Goal: Transaction & Acquisition: Purchase product/service

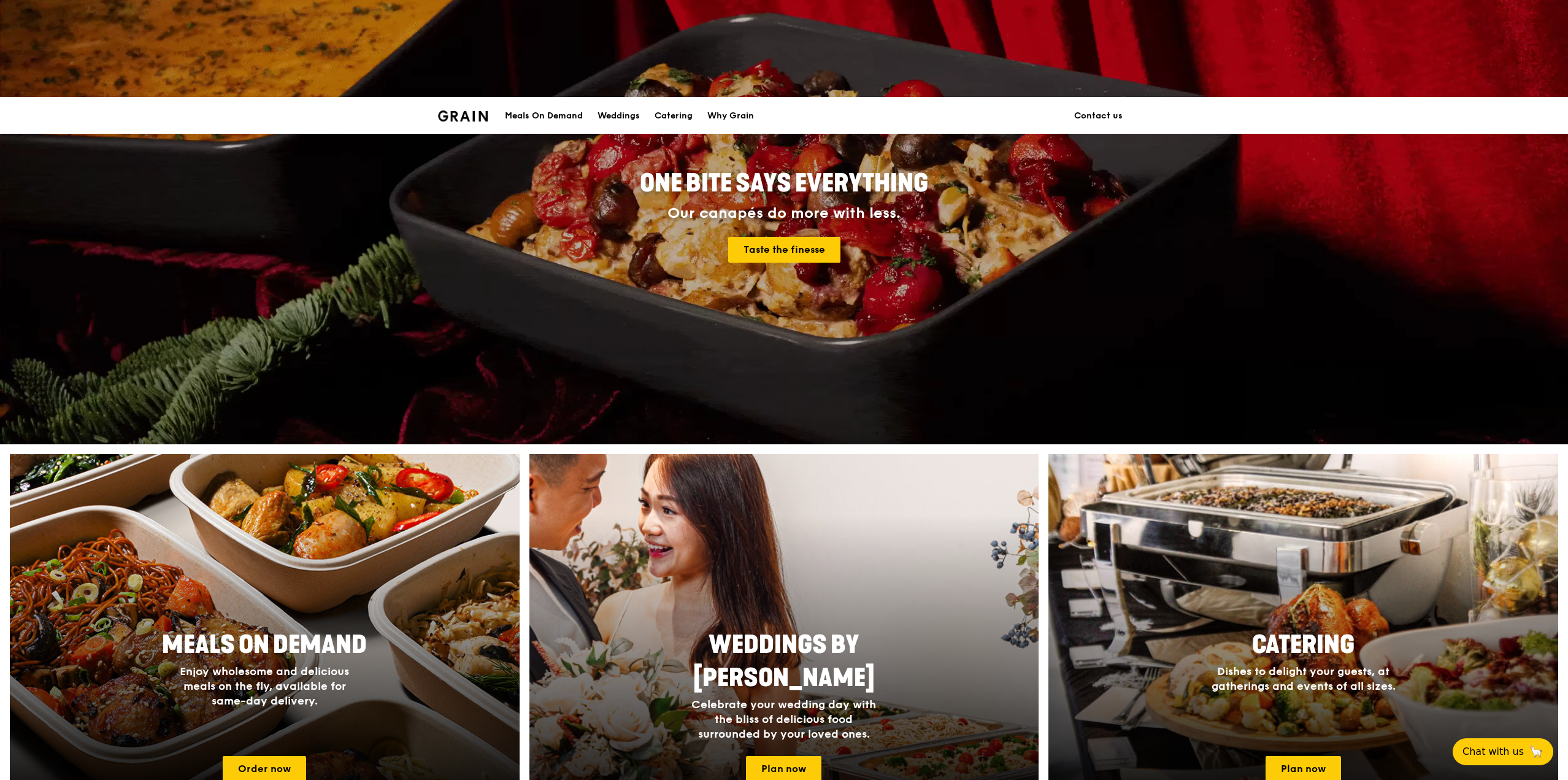
scroll to position [184, 0]
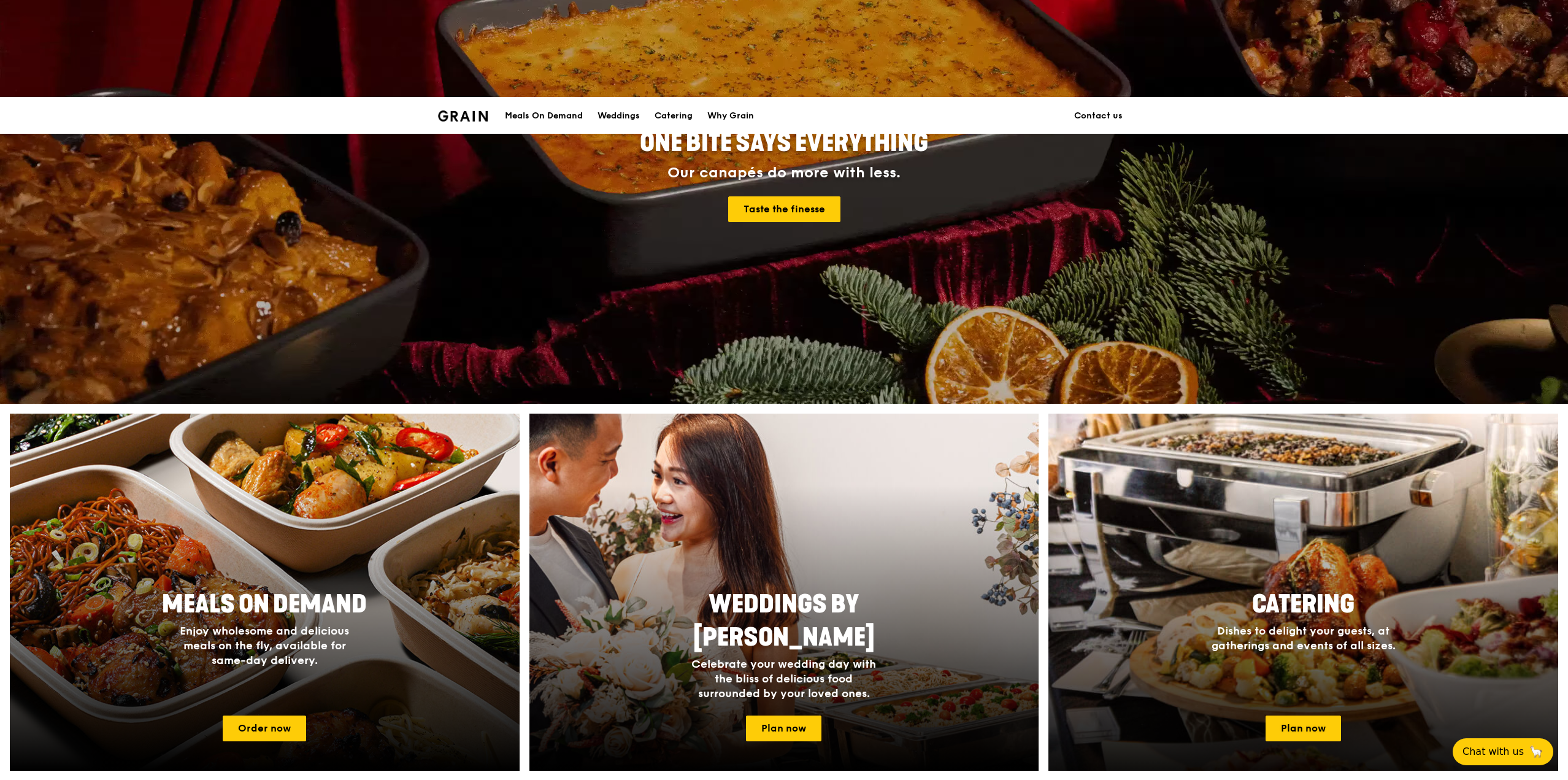
click at [1343, 480] on div at bounding box center [1303, 592] width 560 height 392
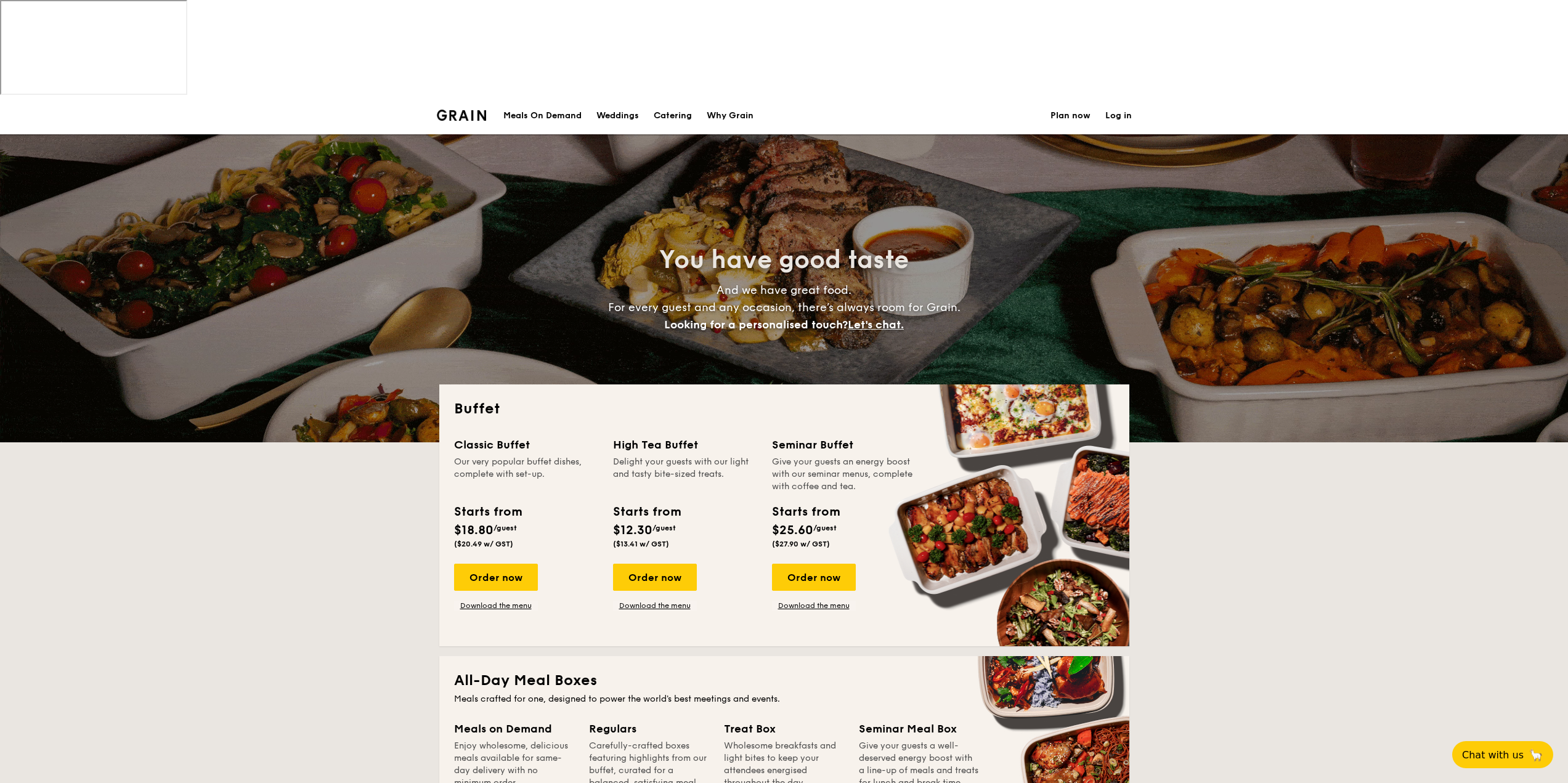
select select
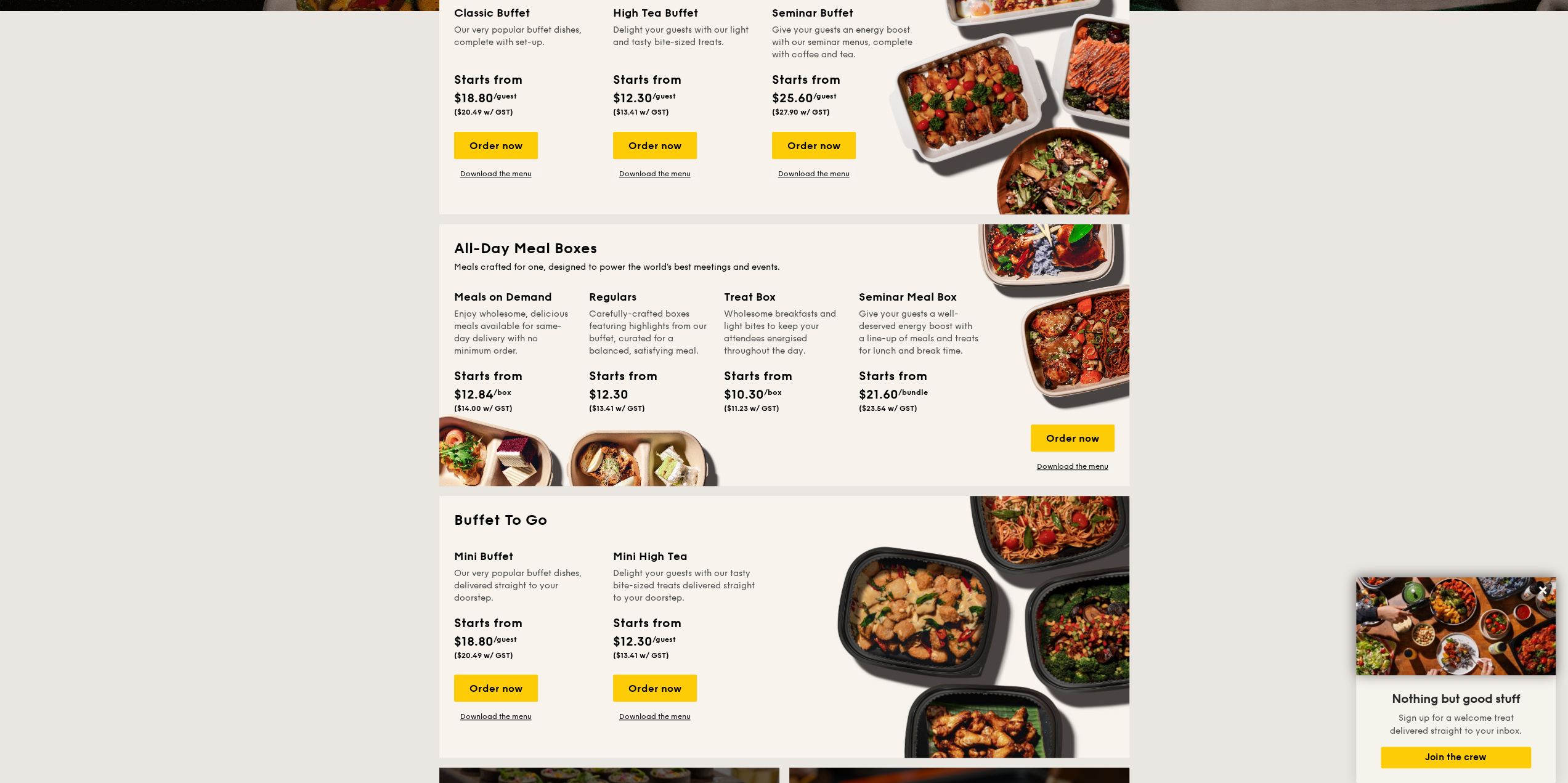
scroll to position [431, 0]
click at [660, 675] on div "Order now" at bounding box center [655, 688] width 84 height 27
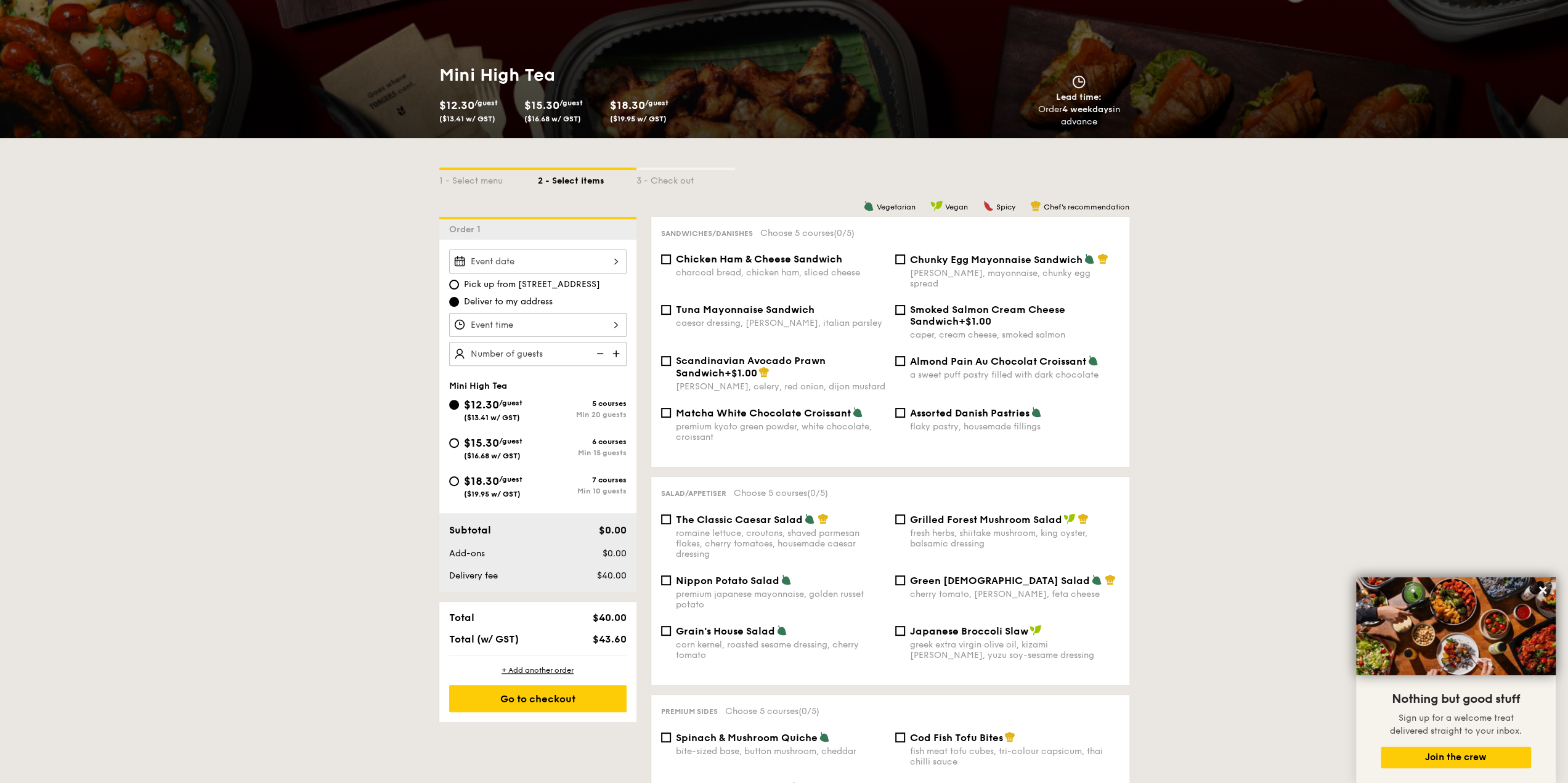
scroll to position [246, 0]
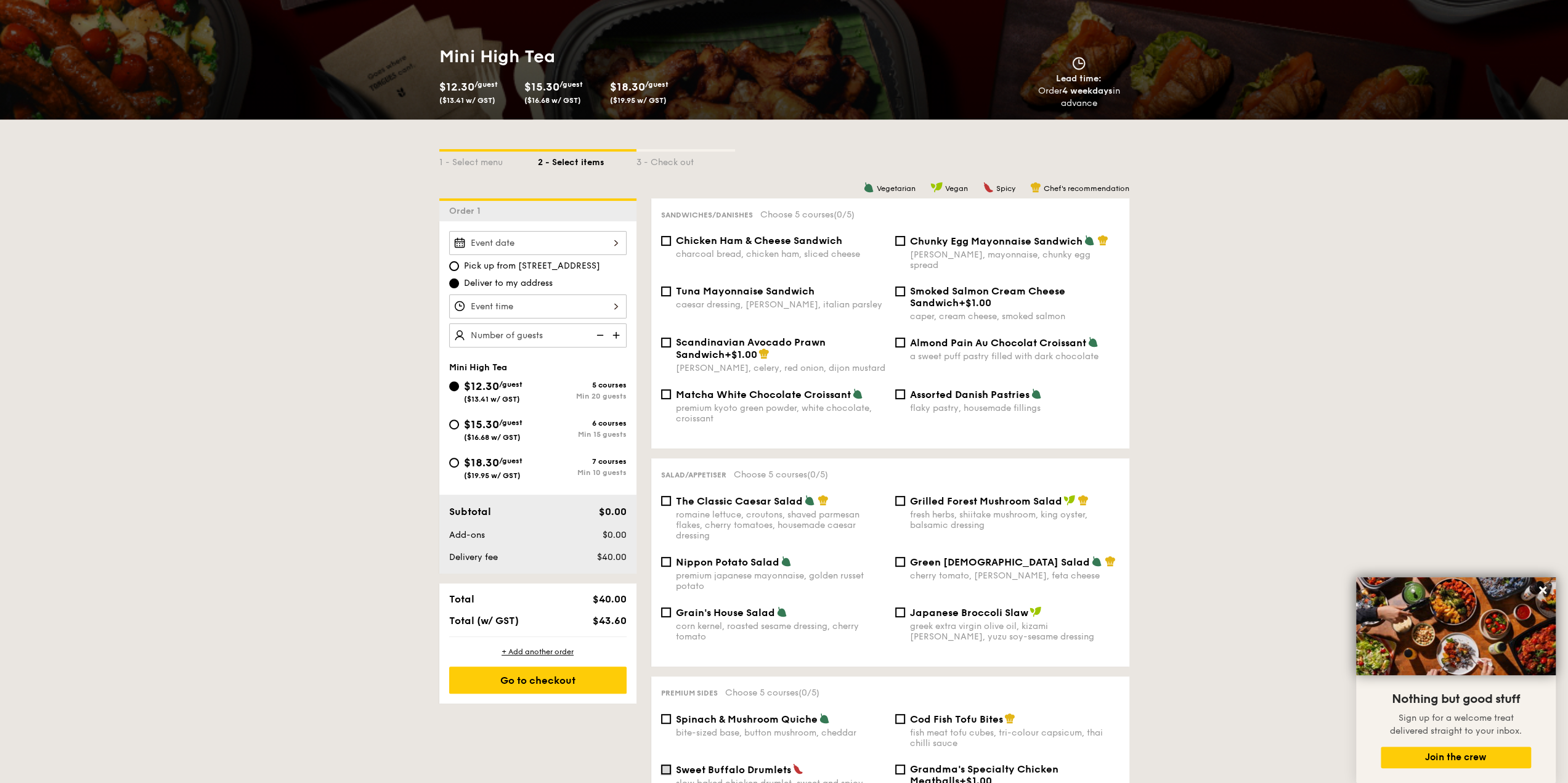
click at [667, 764] on input "Sweet Buffalo Drumlets slow baked chicken drumlet, sweet and spicy sauce" at bounding box center [666, 769] width 10 height 10
checkbox input "true"
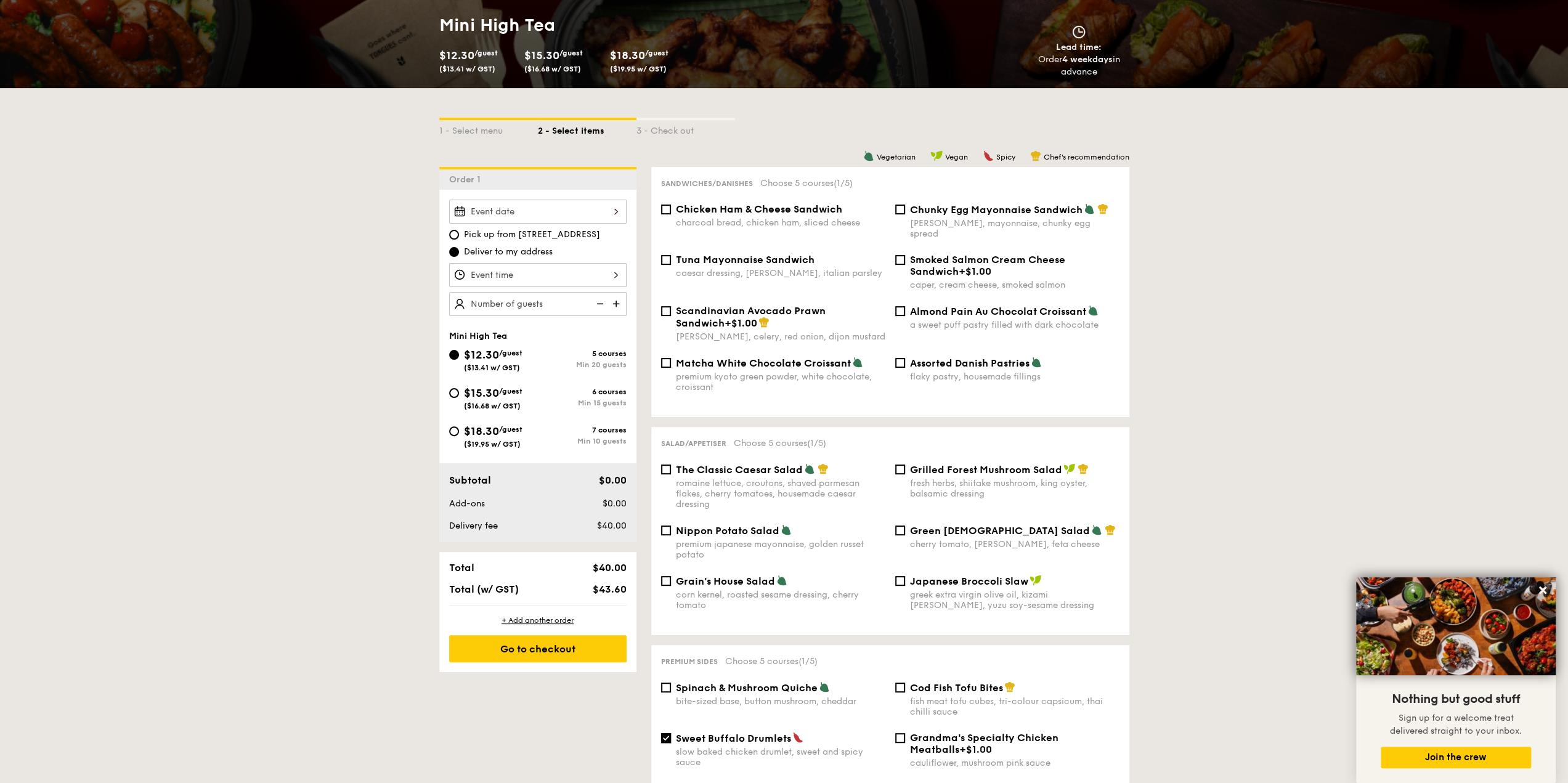
scroll to position [0, 0]
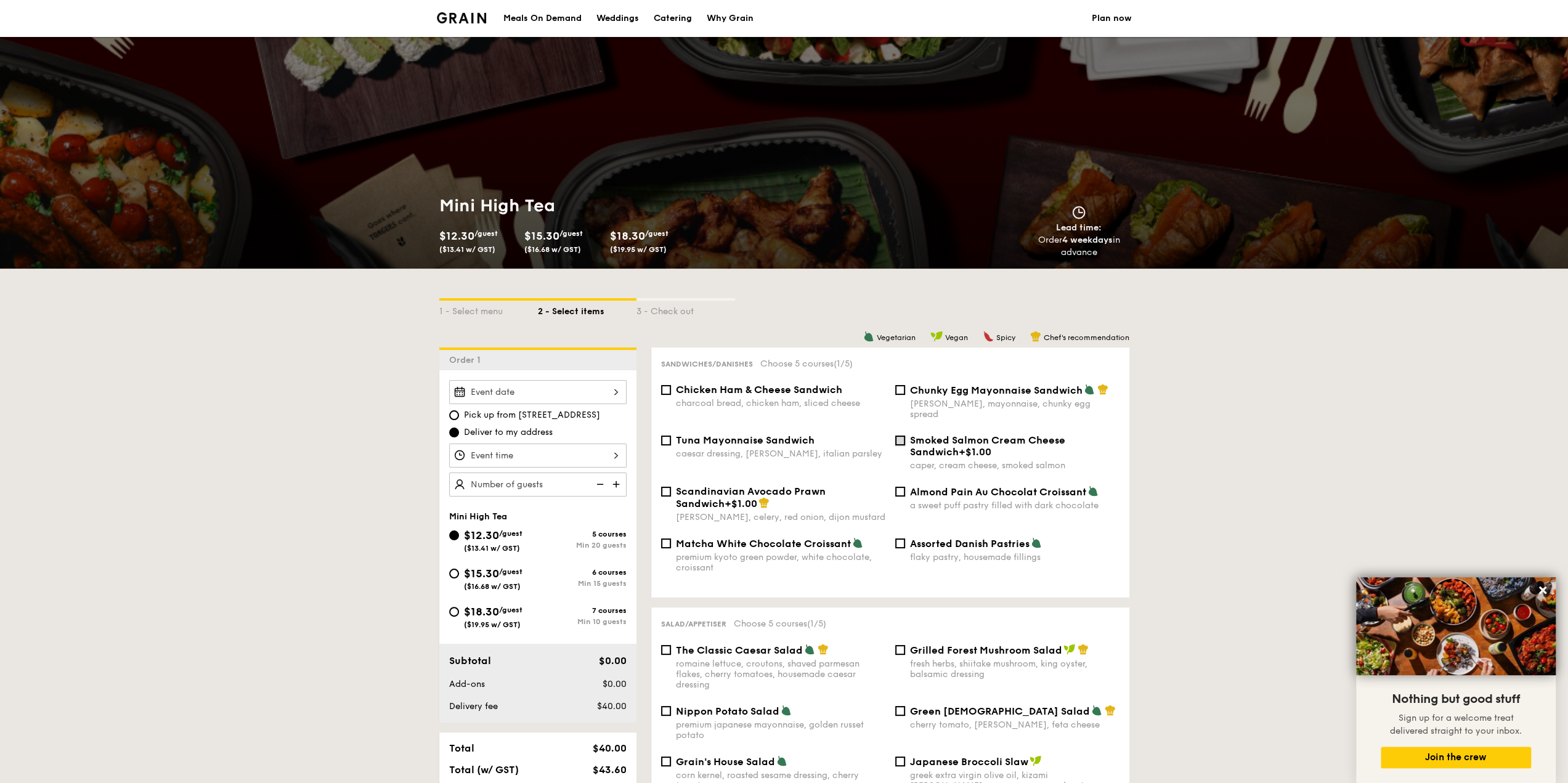
click at [904, 435] on input "Smoked Salmon Cream Cheese Sandwich +$1.00 caper, cream cheese, smoked salmon" at bounding box center [900, 440] width 10 height 10
checkbox input "true"
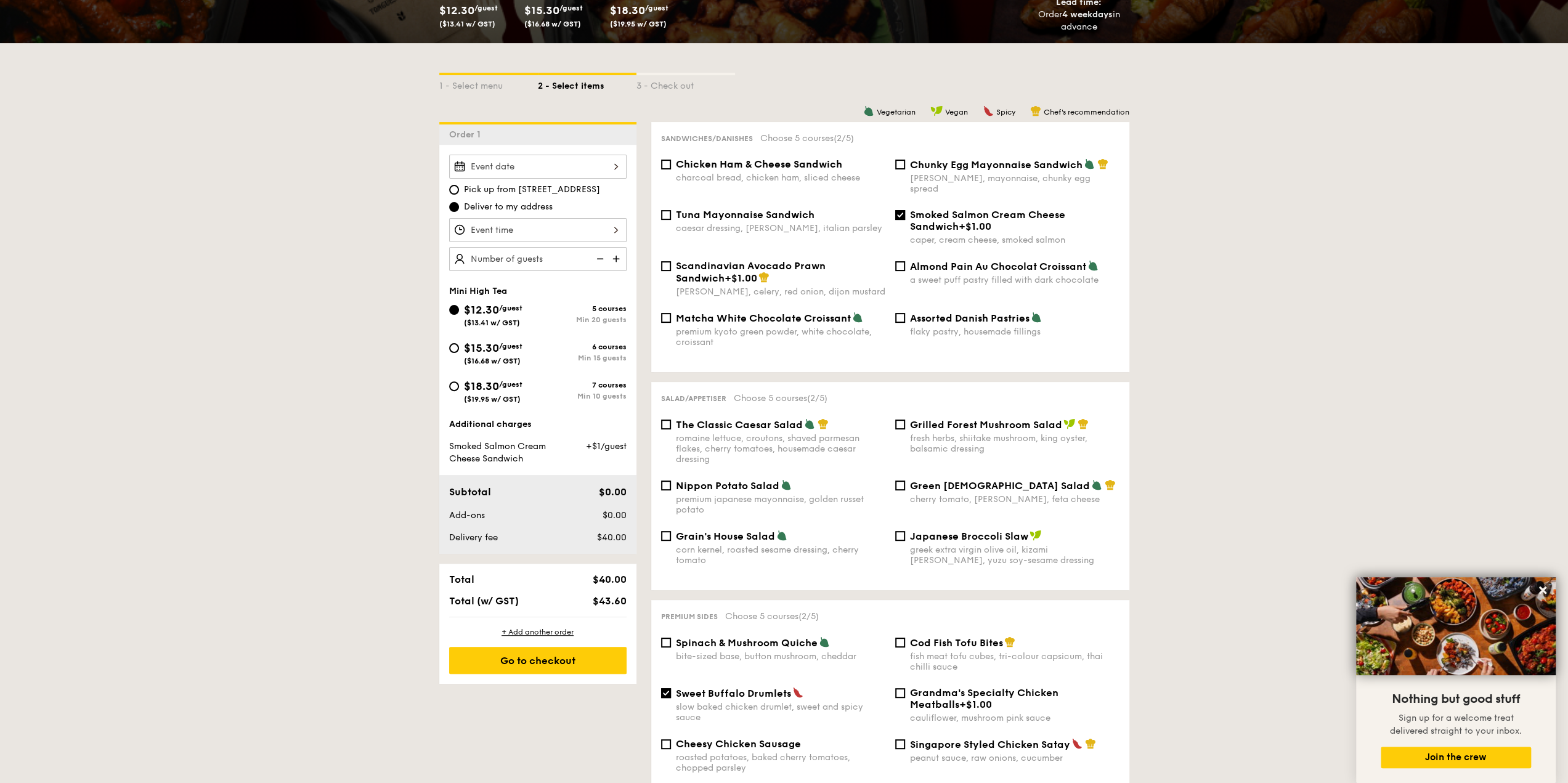
scroll to position [62, 0]
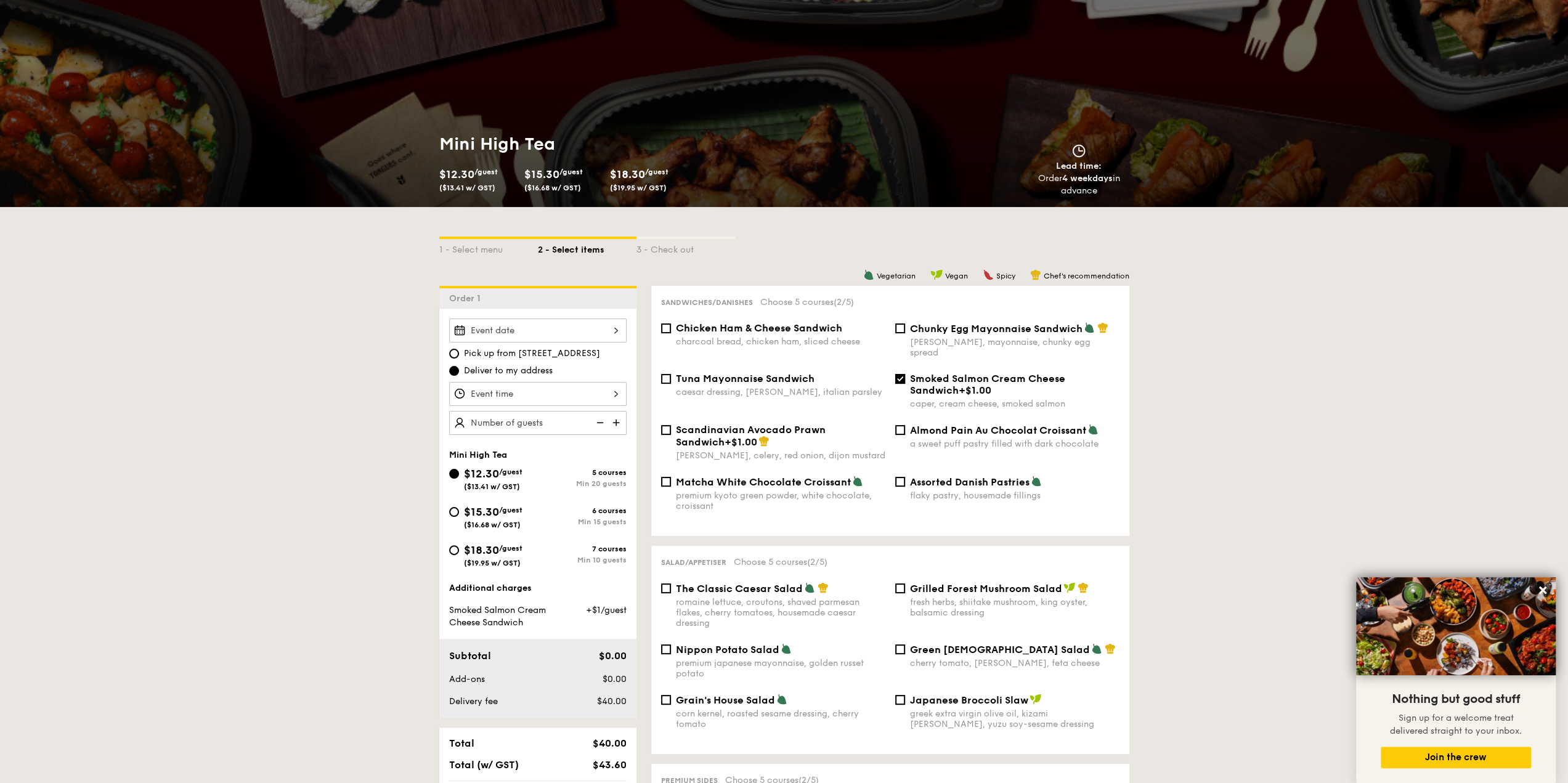
select select
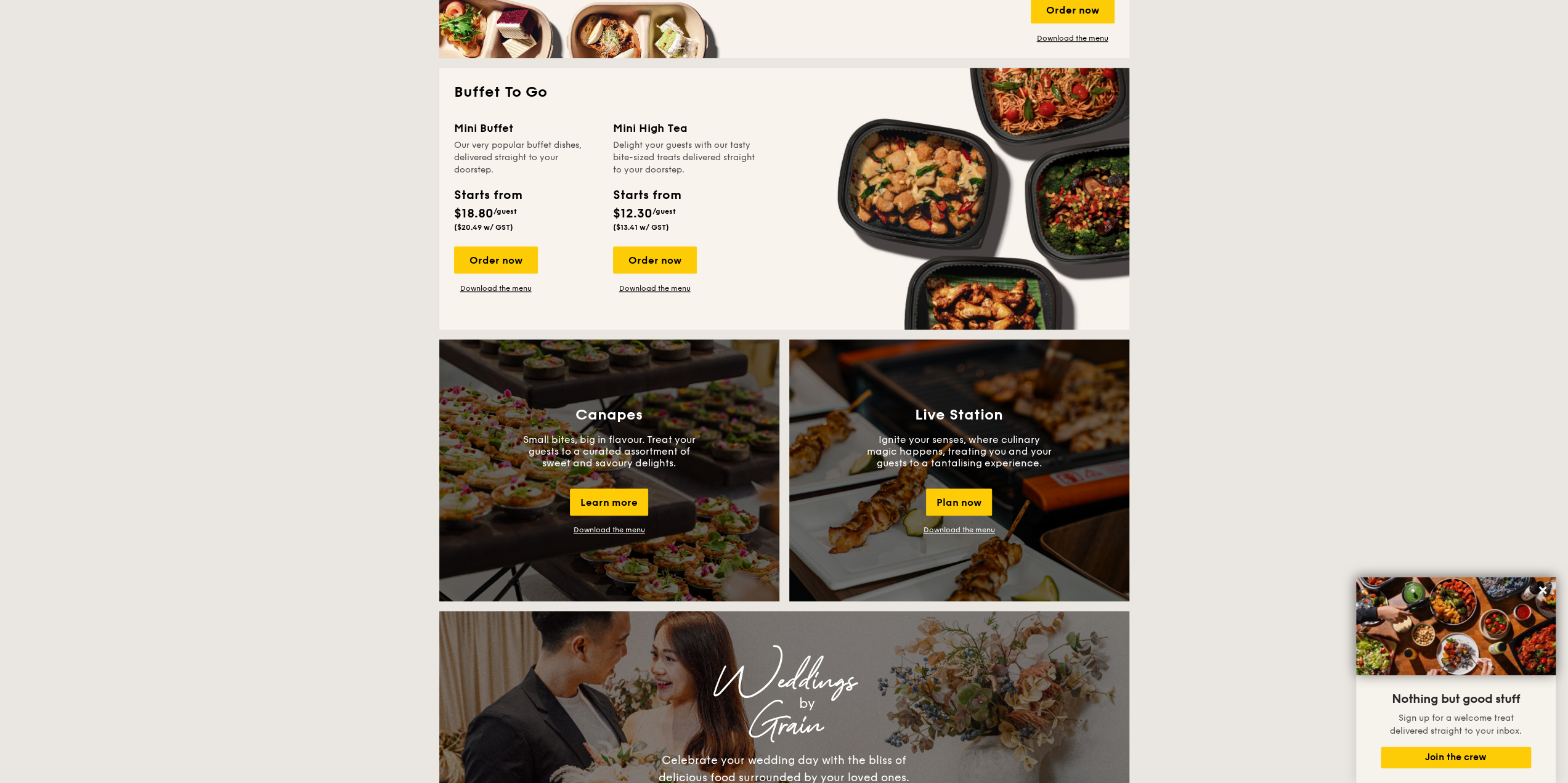
scroll to position [581, 0]
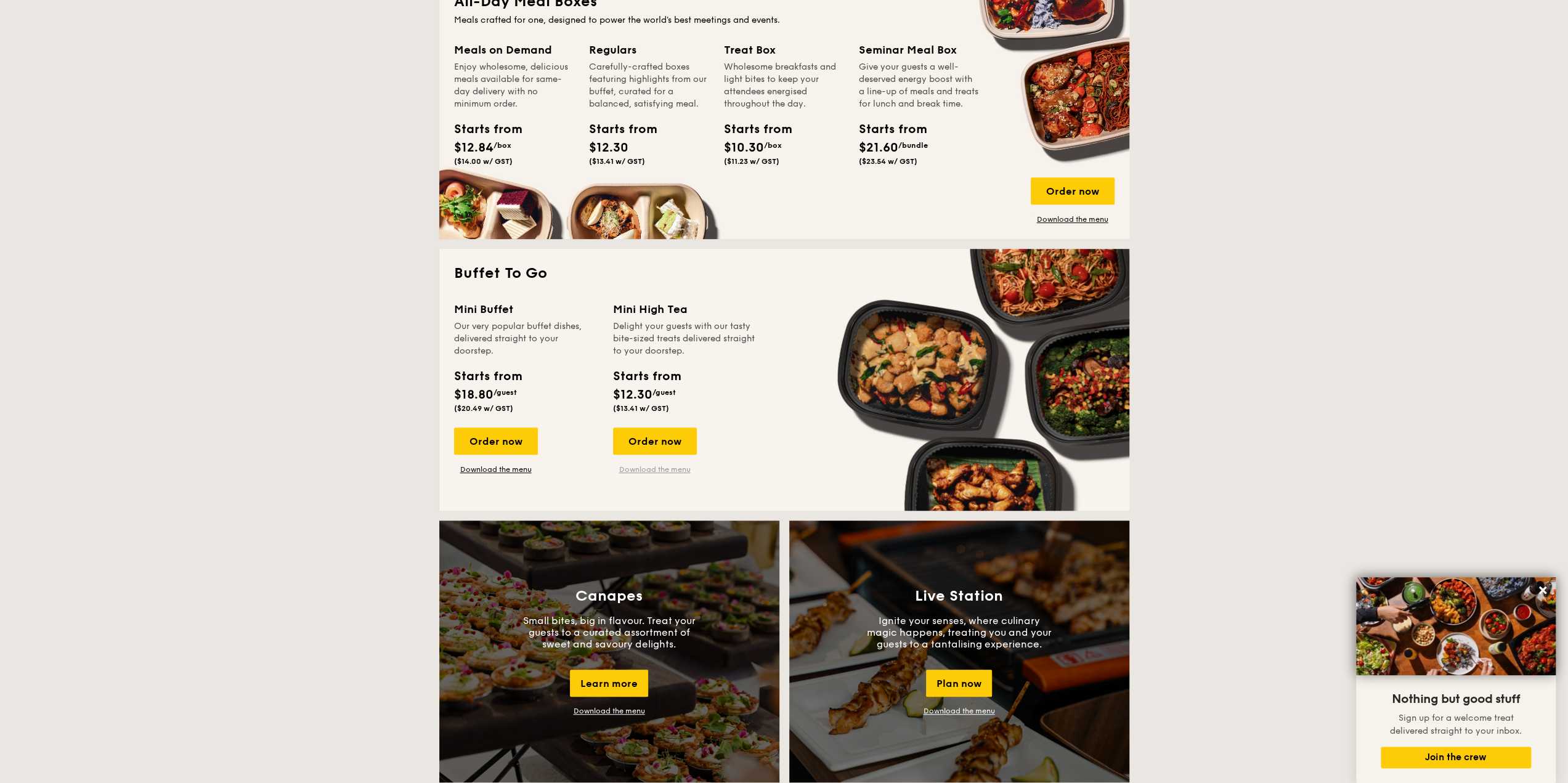
click at [649, 472] on link "Download the menu" at bounding box center [655, 470] width 84 height 10
click at [658, 449] on div "Order now" at bounding box center [655, 440] width 84 height 27
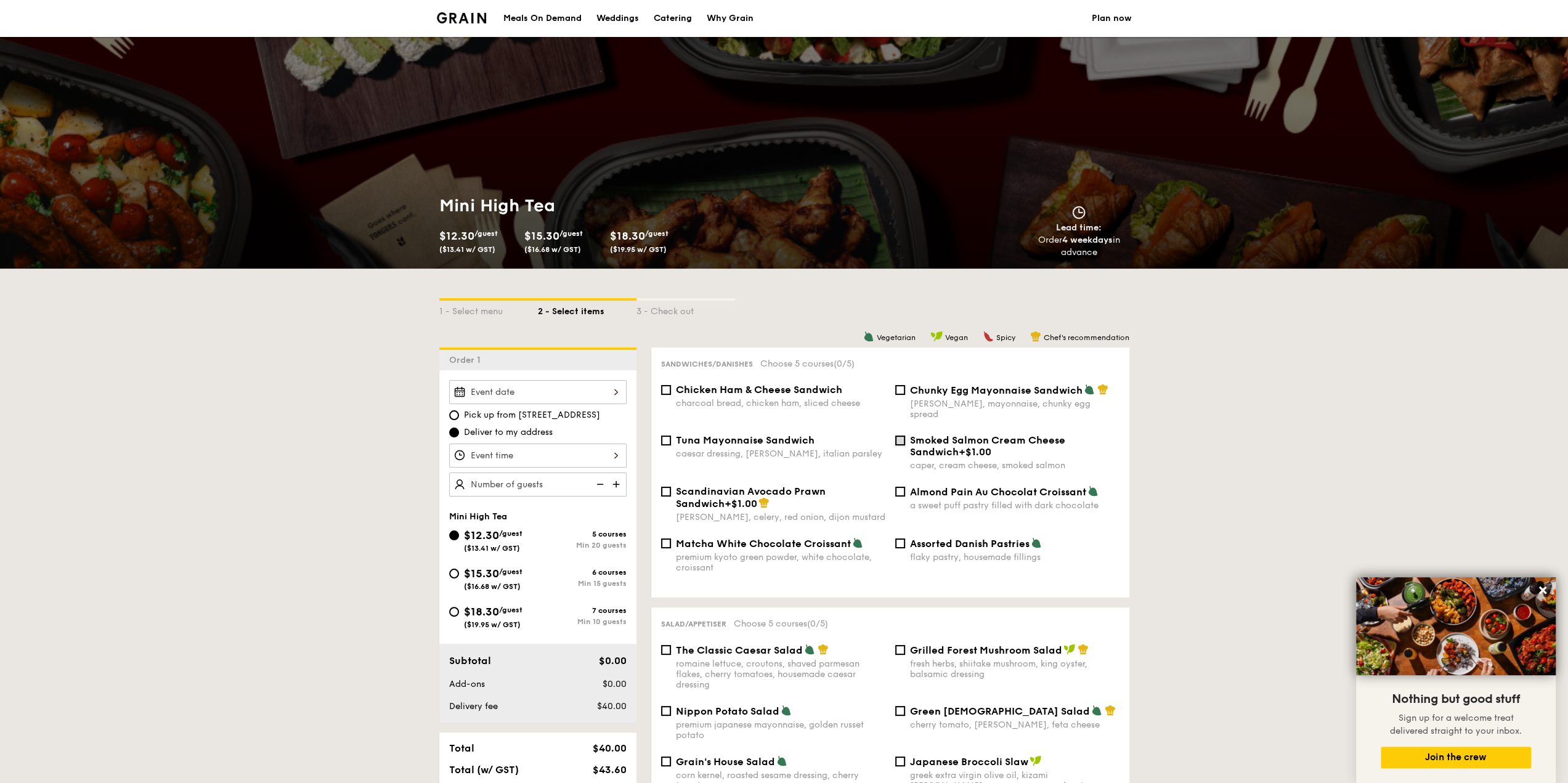
click at [899, 435] on input "Smoked Salmon Cream Cheese Sandwich +$1.00 caper, cream cheese, smoked salmon" at bounding box center [900, 440] width 10 height 10
checkbox input "true"
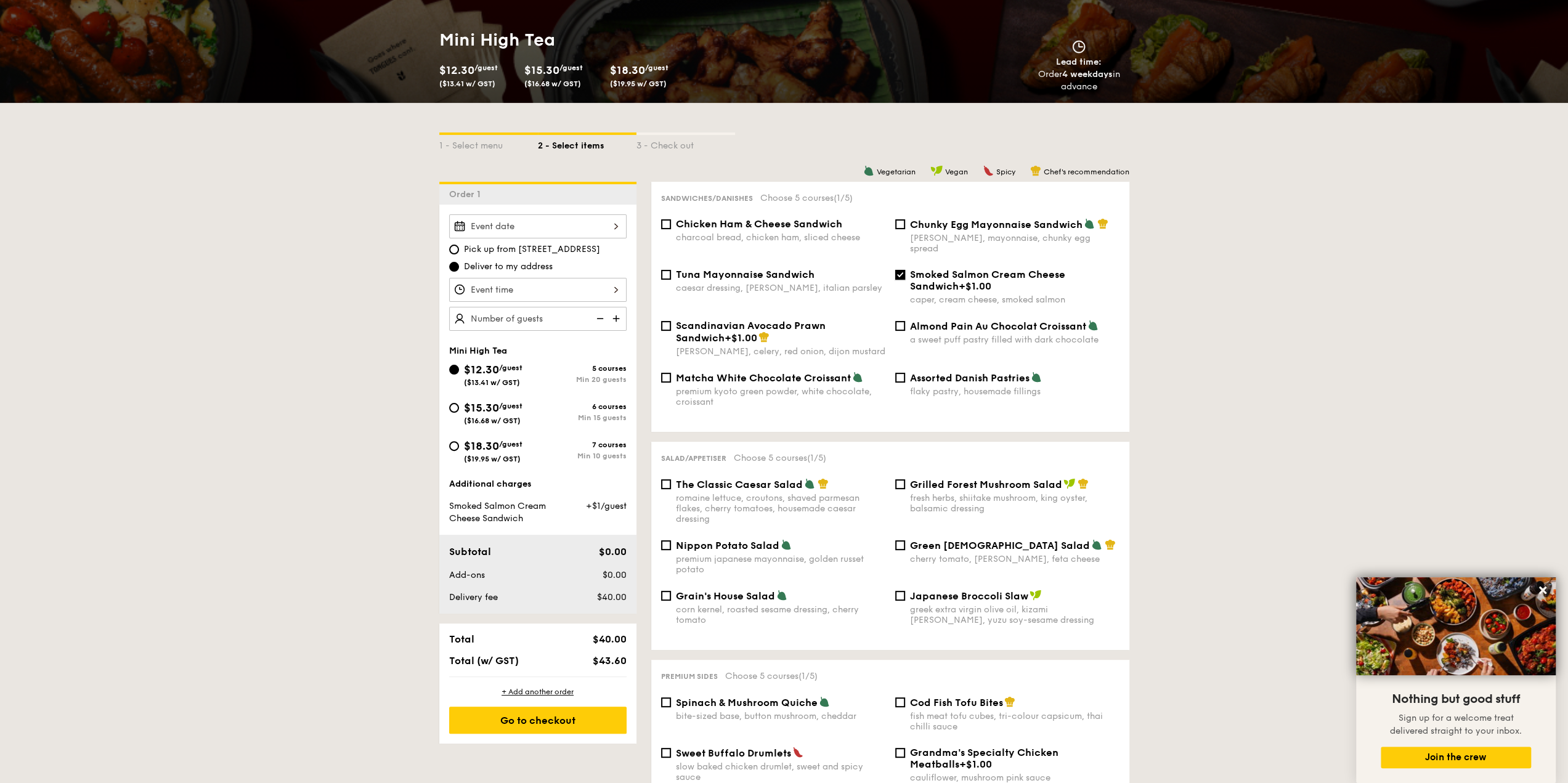
scroll to position [185, 0]
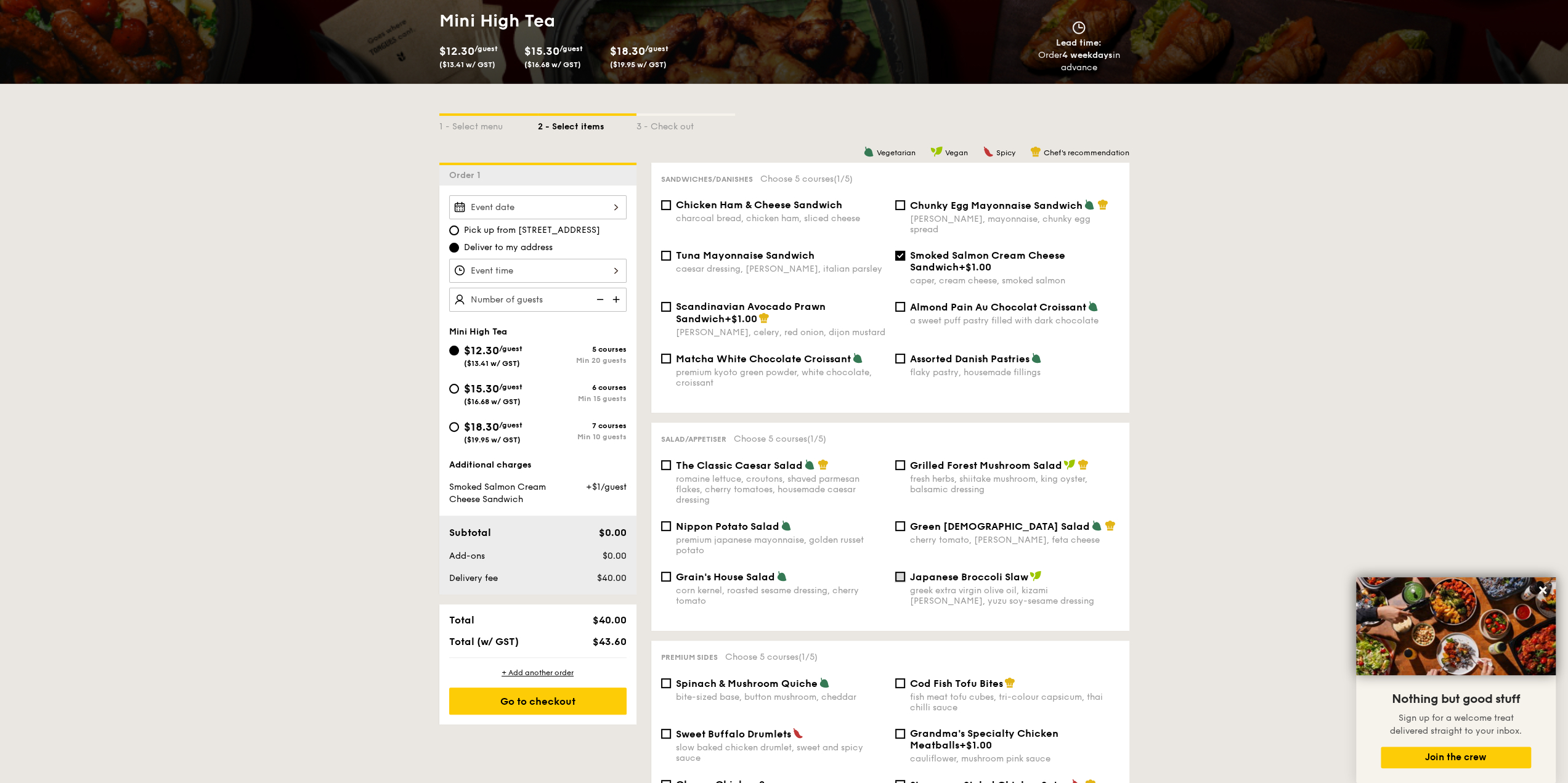
click at [901, 574] on input "Japanese Broccoli Slaw greek extra virgin olive oil, kizami [PERSON_NAME], yuzu…" at bounding box center [900, 576] width 10 height 10
checkbox input "true"
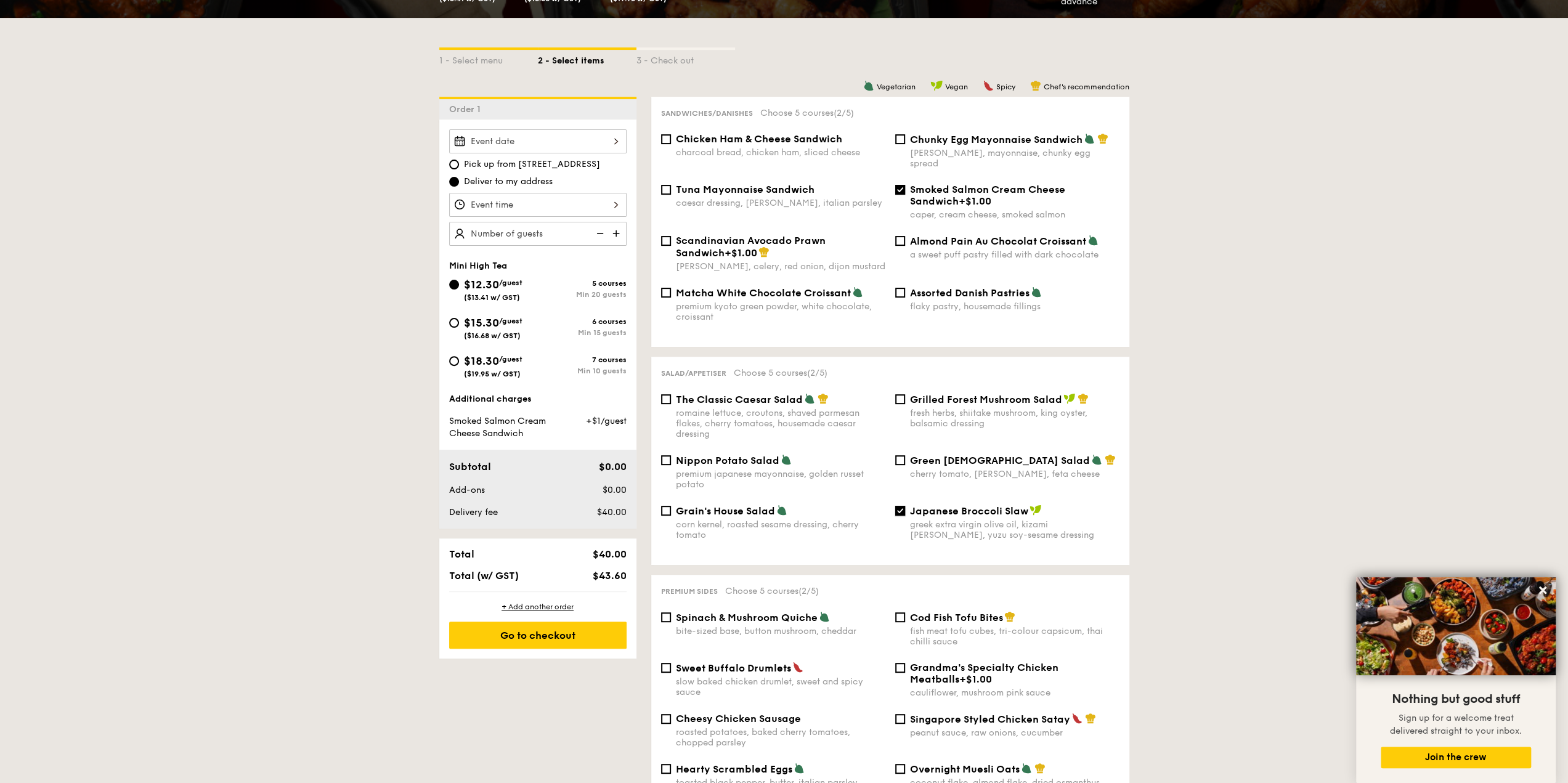
scroll to position [246, 0]
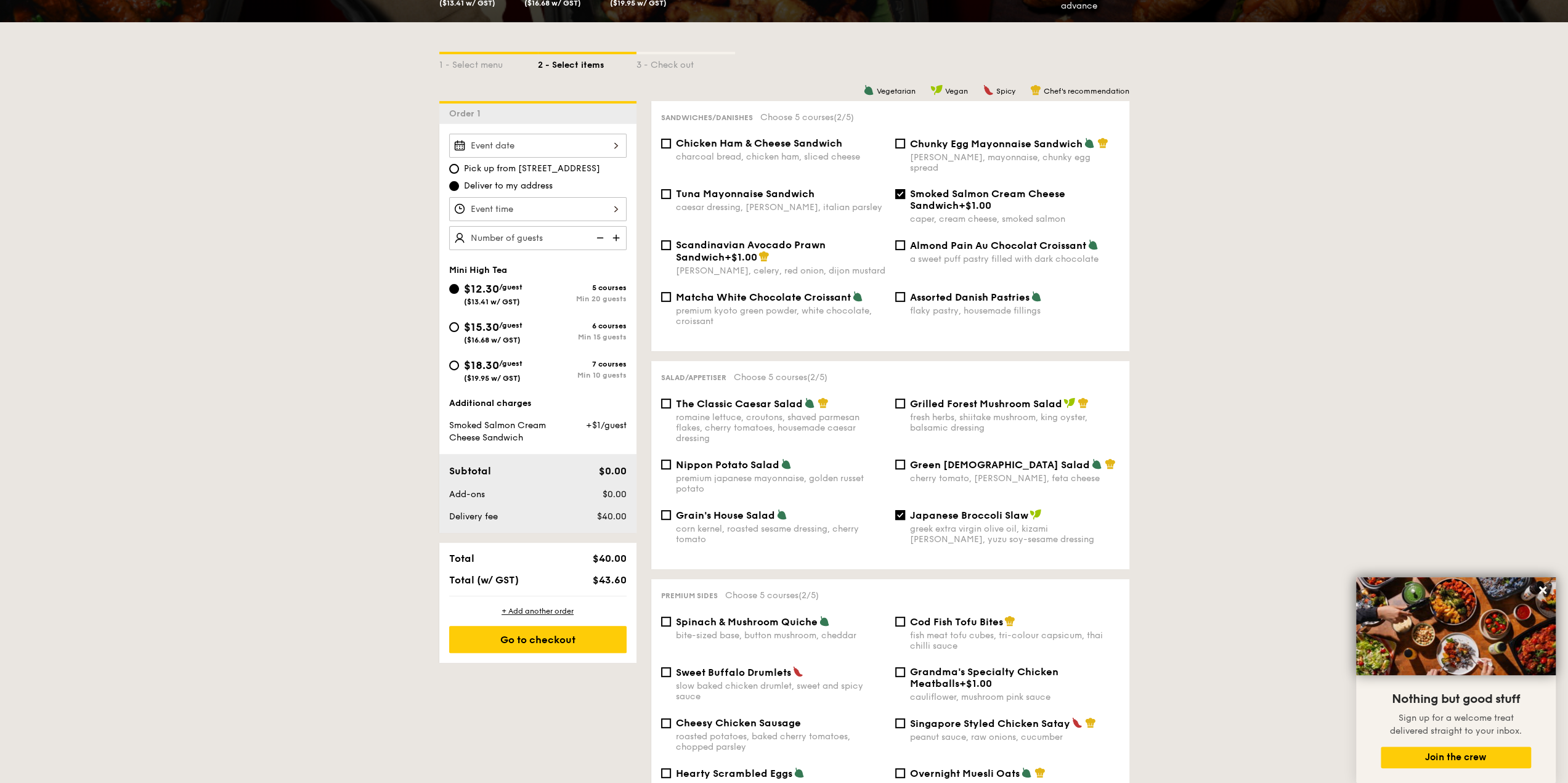
click at [618, 239] on img at bounding box center [617, 237] width 19 height 23
click at [617, 234] on img at bounding box center [617, 237] width 19 height 23
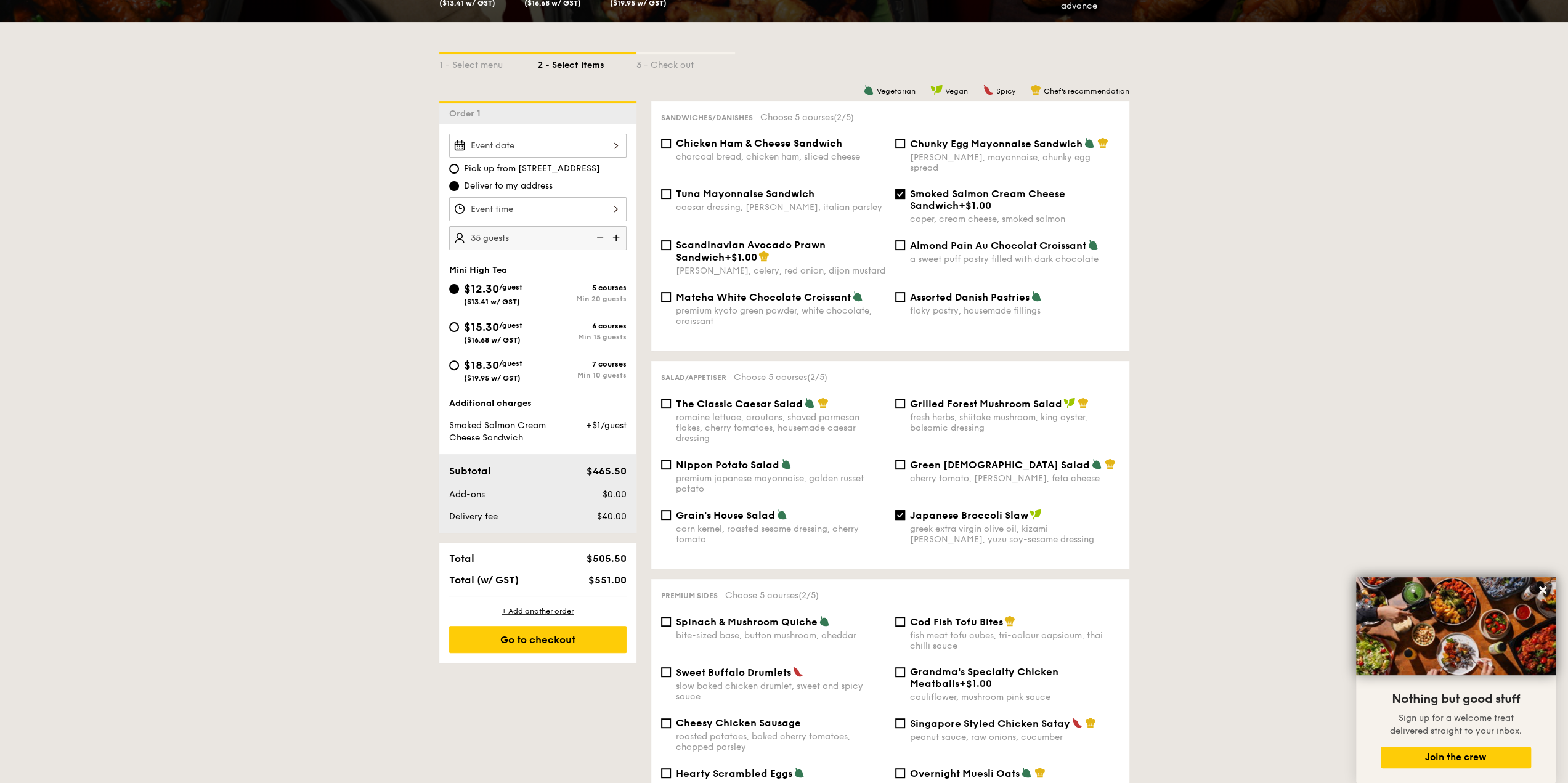
type input "40 guests"
click at [451, 325] on input "$15.30 /guest ($16.68 w/ GST) 6 courses Min 15 guests" at bounding box center [454, 327] width 10 height 10
radio input "true"
checkbox input "false"
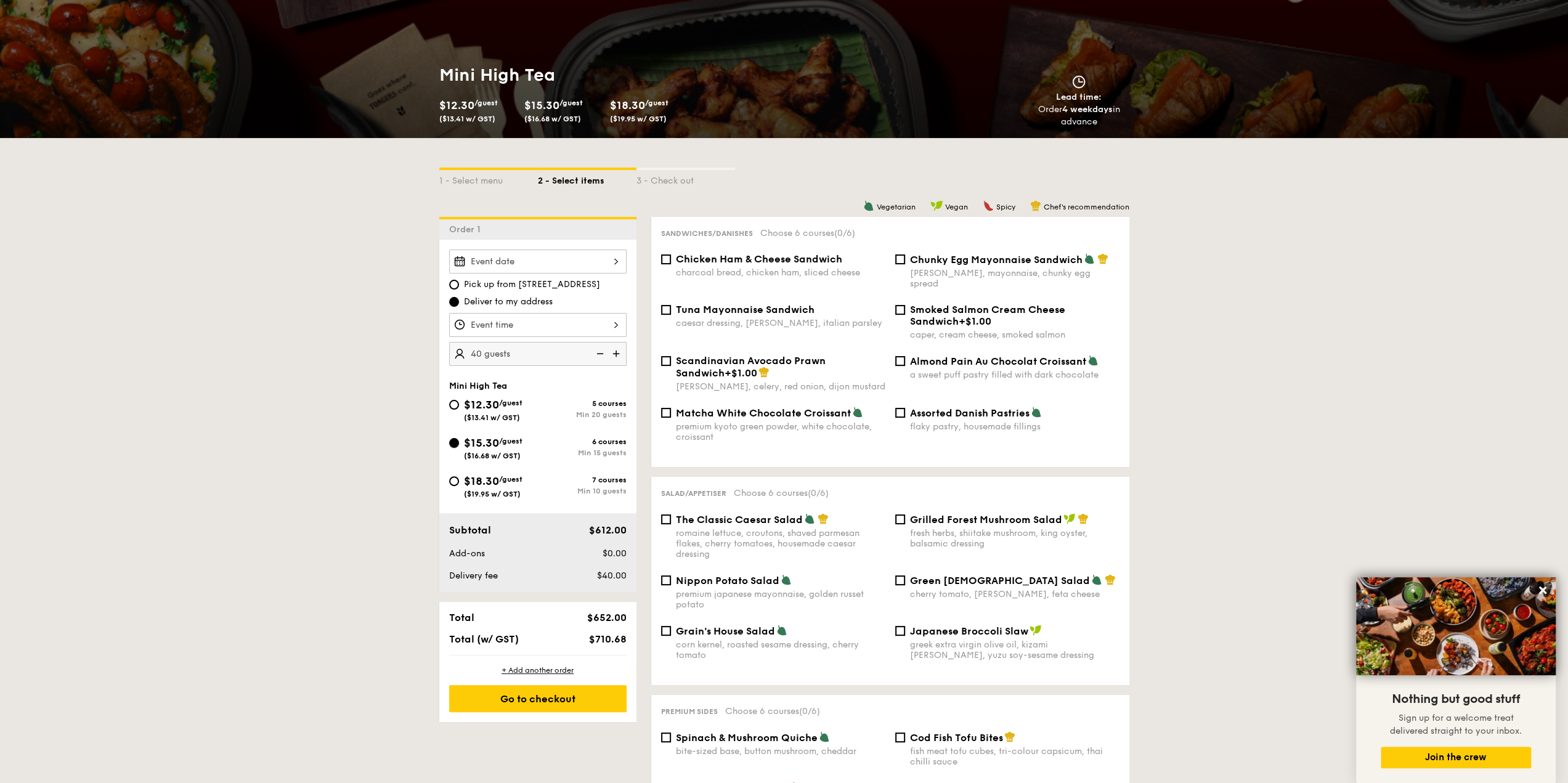
scroll to position [123, 0]
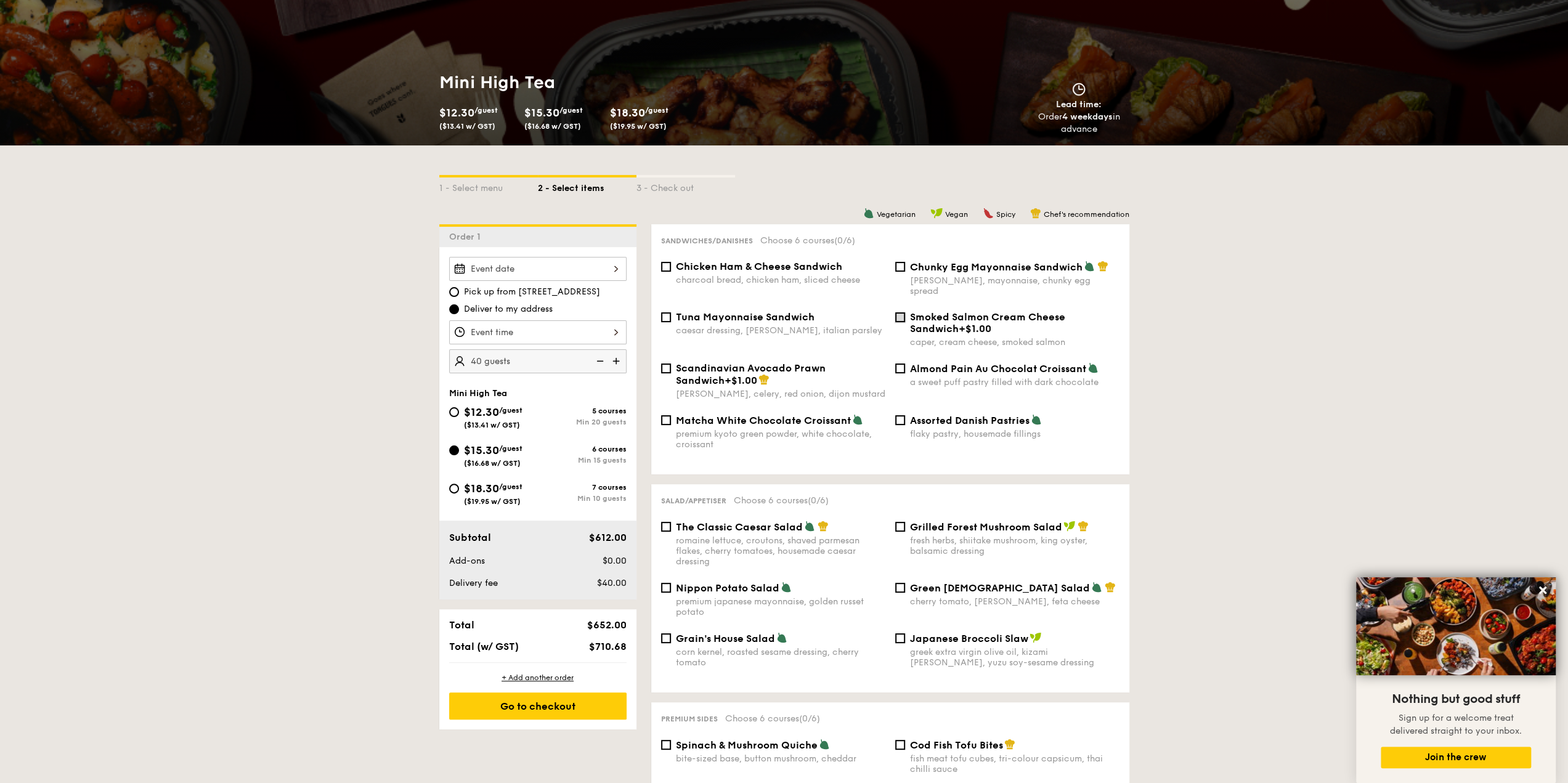
click at [902, 312] on input "Smoked Salmon Cream Cheese Sandwich +$1.00 caper, cream cheese, smoked salmon" at bounding box center [900, 317] width 10 height 10
checkbox input "true"
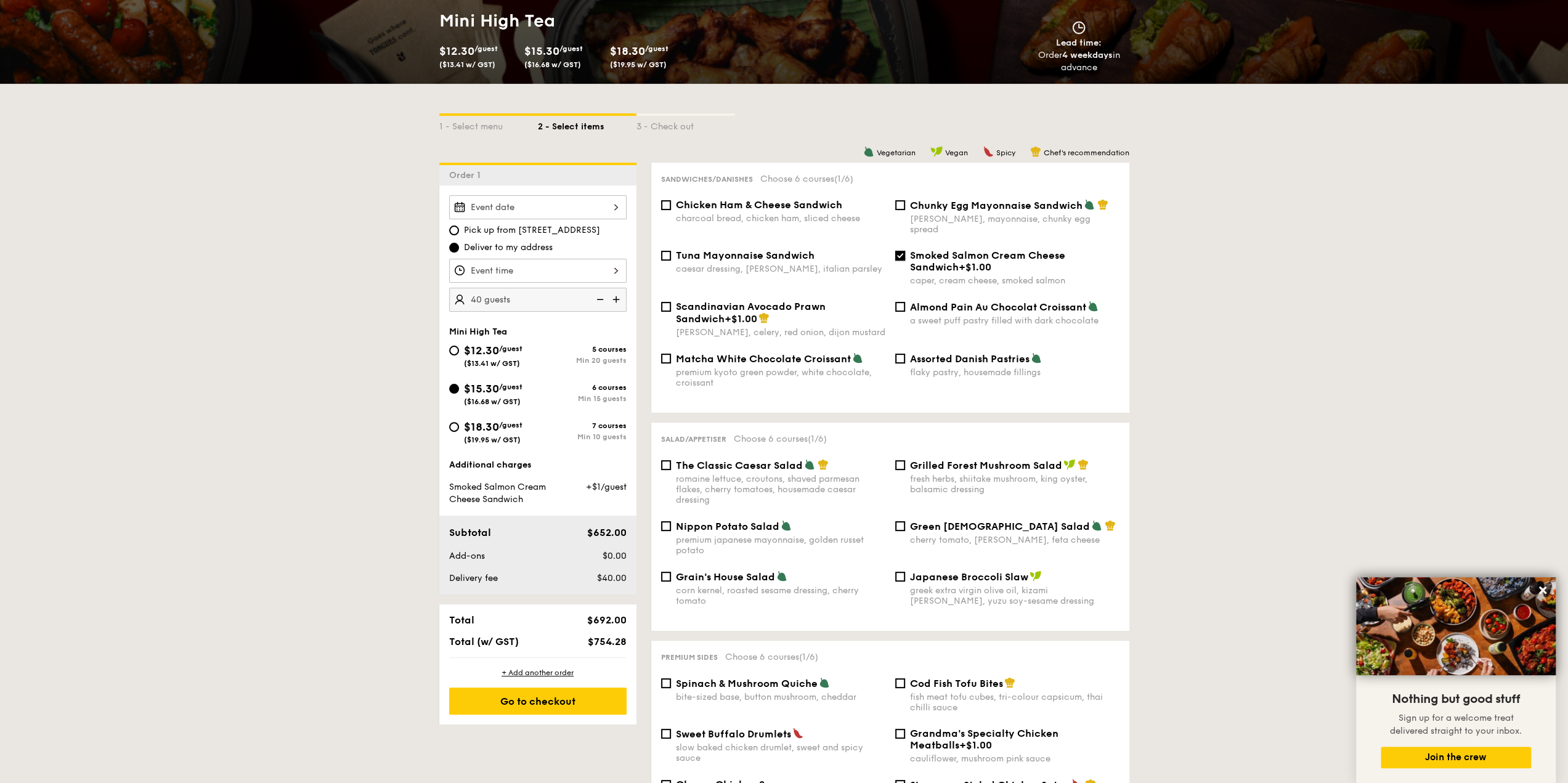
scroll to position [246, 0]
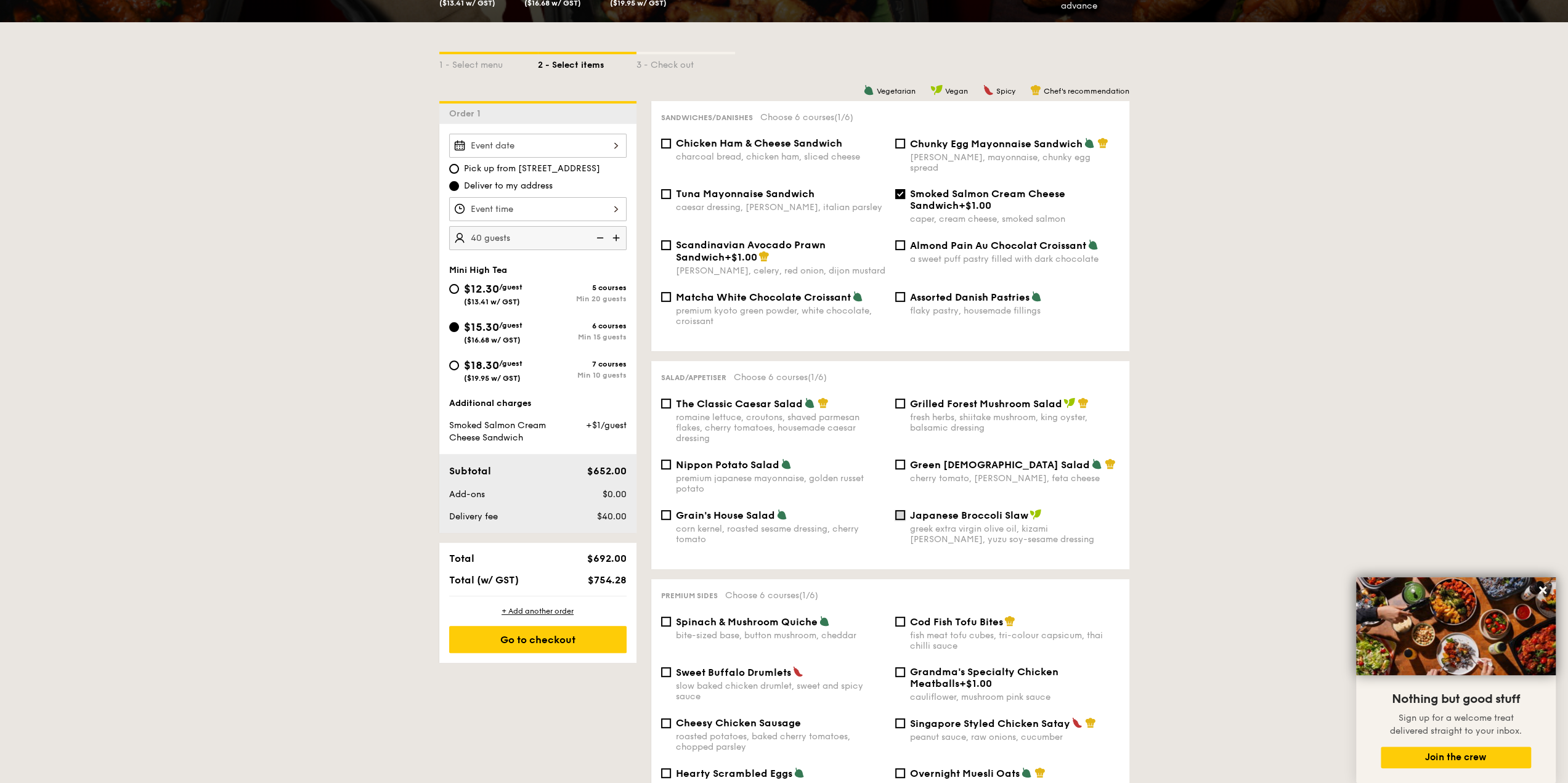
click at [900, 510] on input "Japanese Broccoli Slaw greek extra virgin olive oil, kizami [PERSON_NAME], yuzu…" at bounding box center [900, 515] width 10 height 10
checkbox input "true"
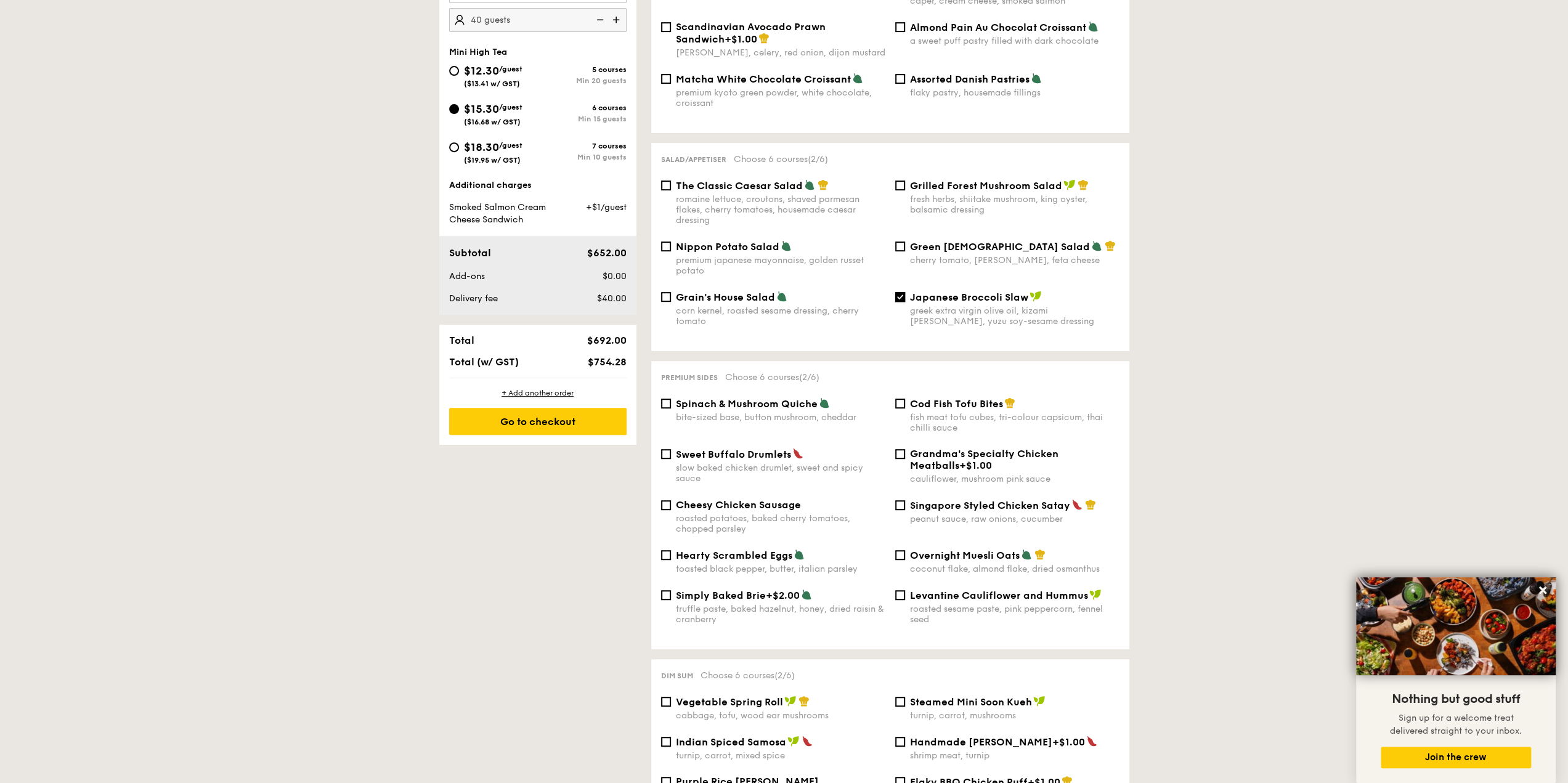
scroll to position [493, 0]
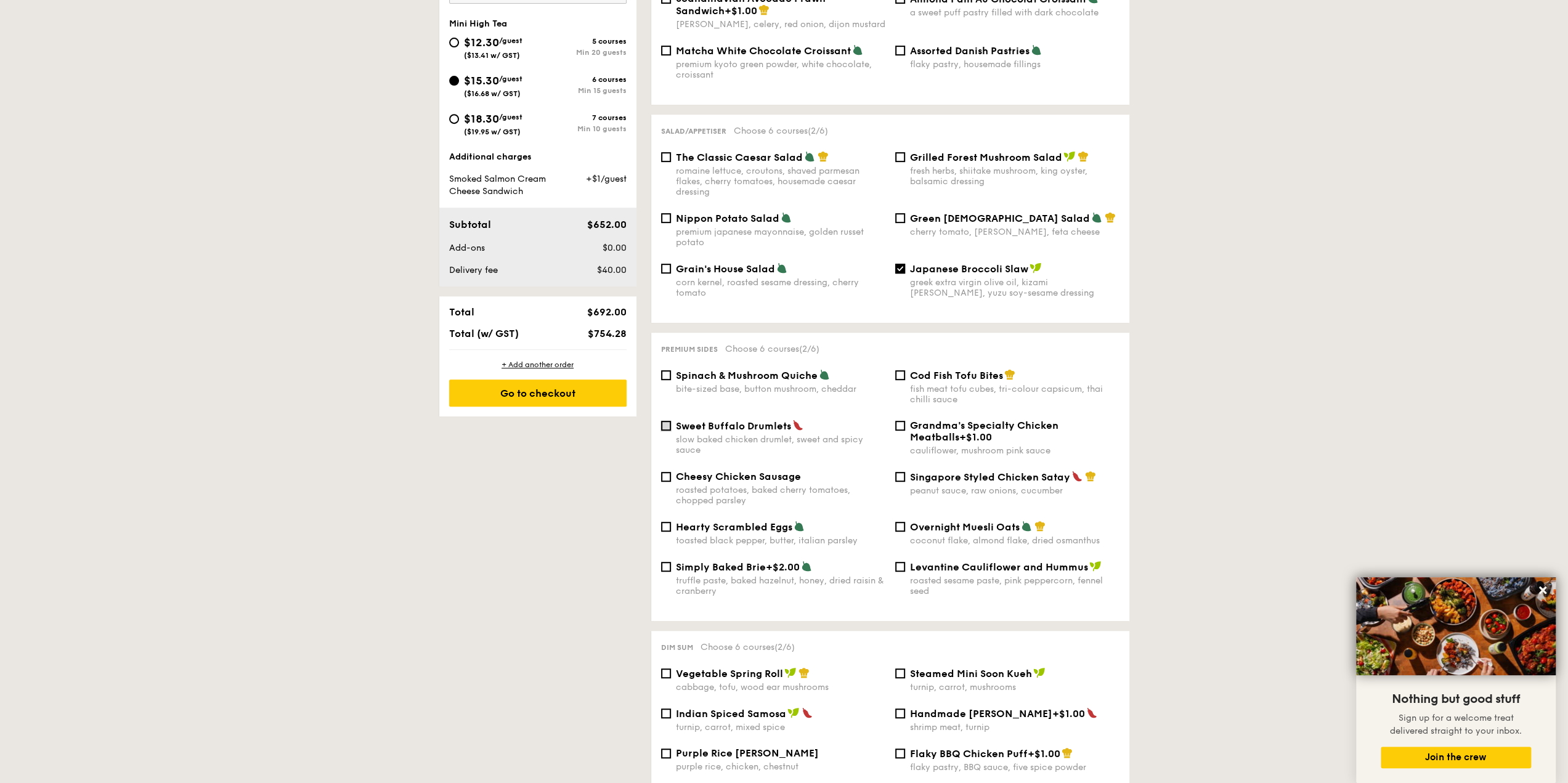
click at [664, 422] on input "Sweet Buffalo Drumlets slow baked chicken drumlet, sweet and spicy sauce" at bounding box center [666, 426] width 10 height 10
checkbox input "true"
click at [896, 472] on input "Singapore Styled Chicken Satay peanut sauce, raw onions, cucumber" at bounding box center [900, 476] width 10 height 10
checkbox input "true"
click at [901, 562] on input "Levantine Cauliflower and Hummus roasted sesame paste, pink peppercorn, fennel …" at bounding box center [900, 566] width 10 height 10
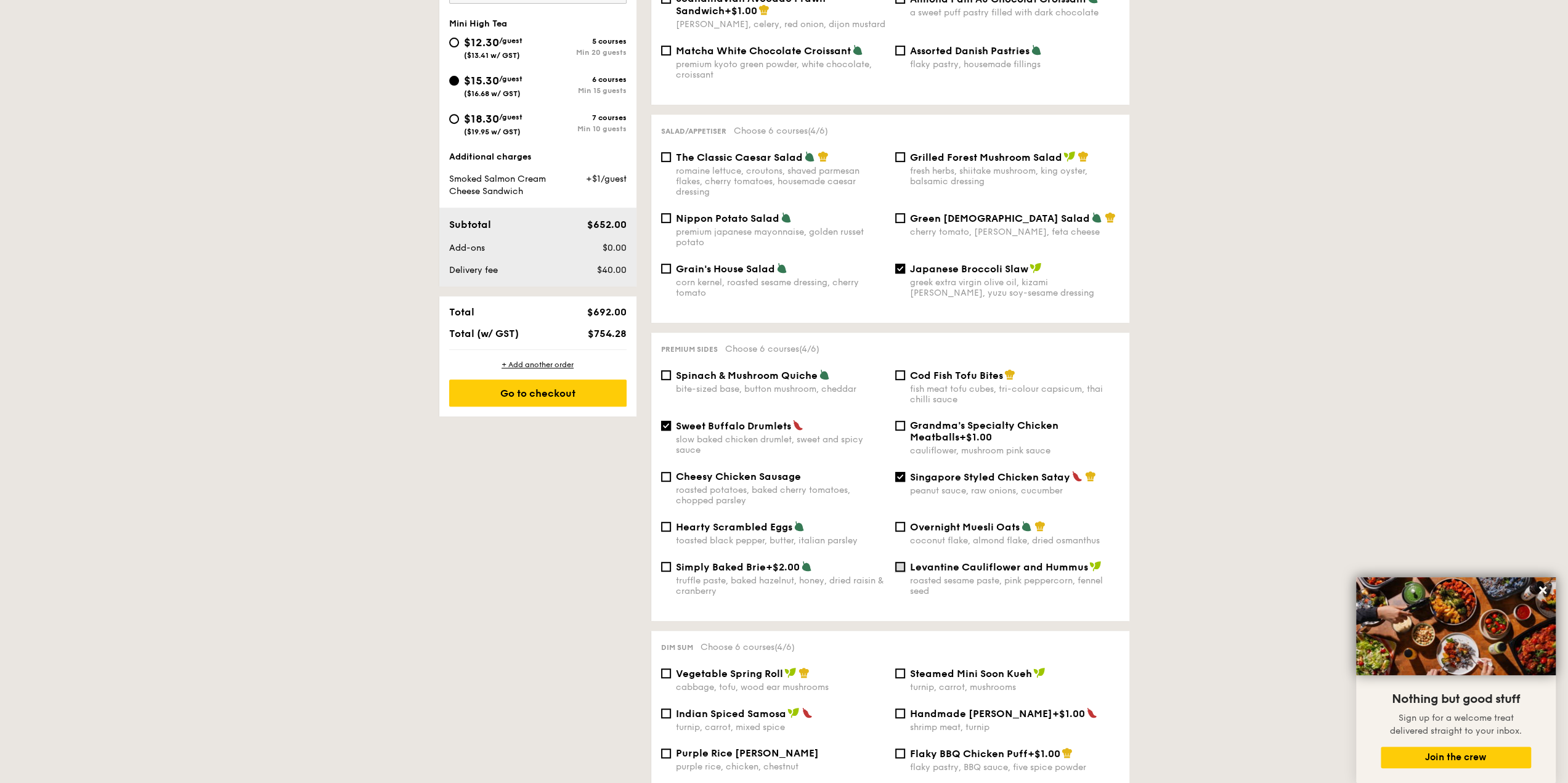
checkbox input "true"
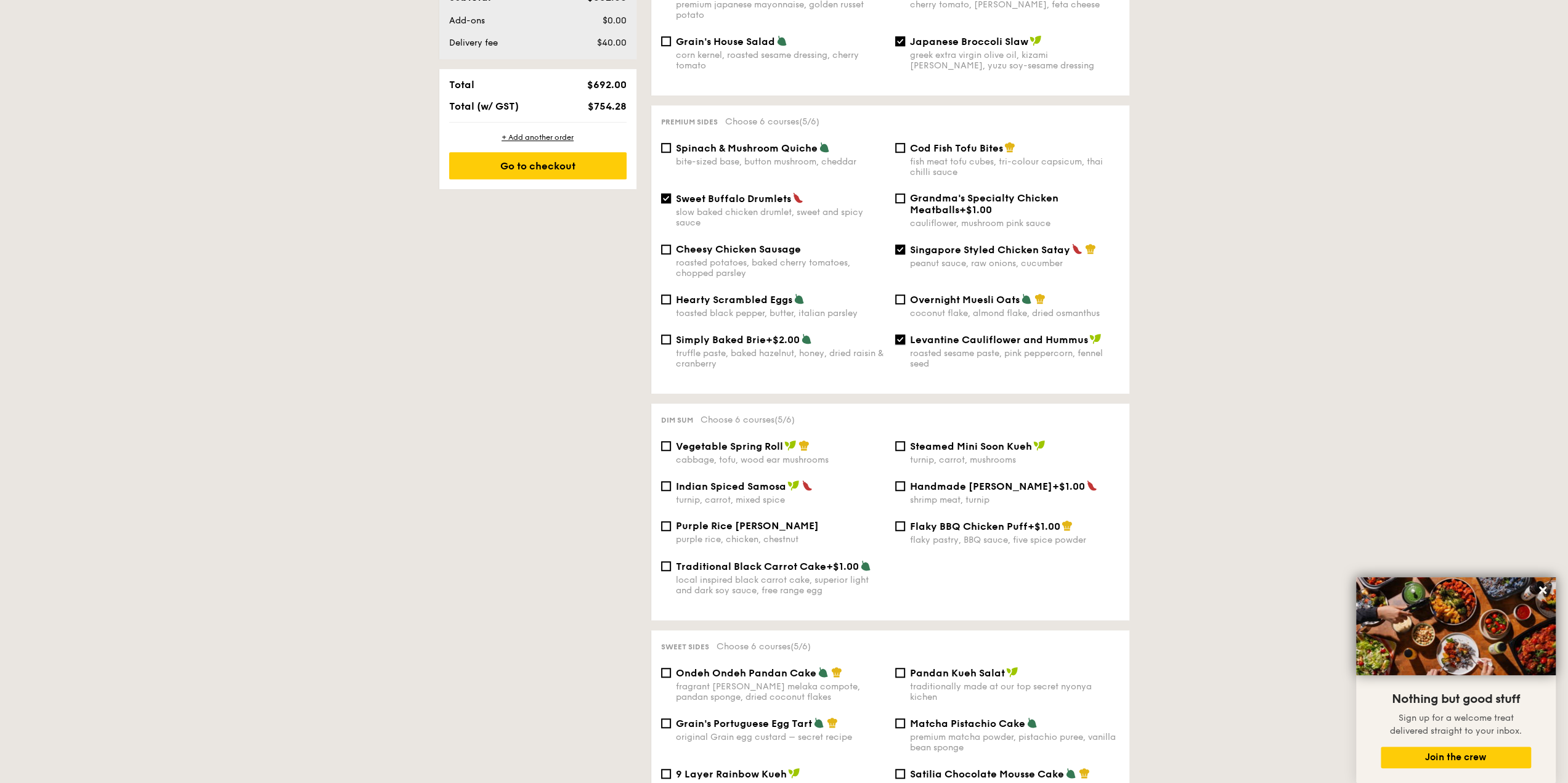
scroll to position [739, 0]
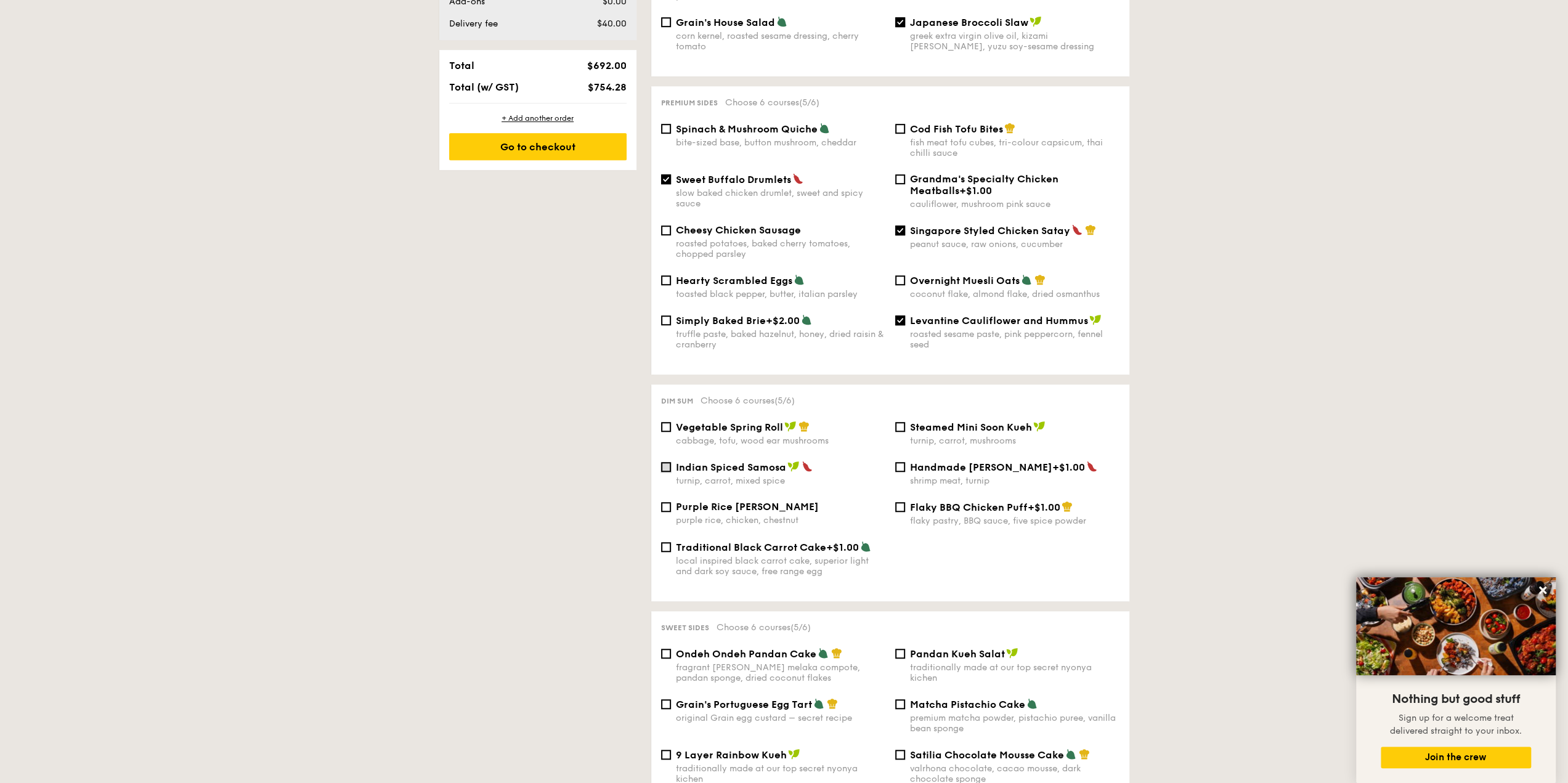
click at [667, 465] on input "Indian Spiced Samosa turnip, carrot, mixed spice" at bounding box center [666, 467] width 10 height 10
checkbox input "true"
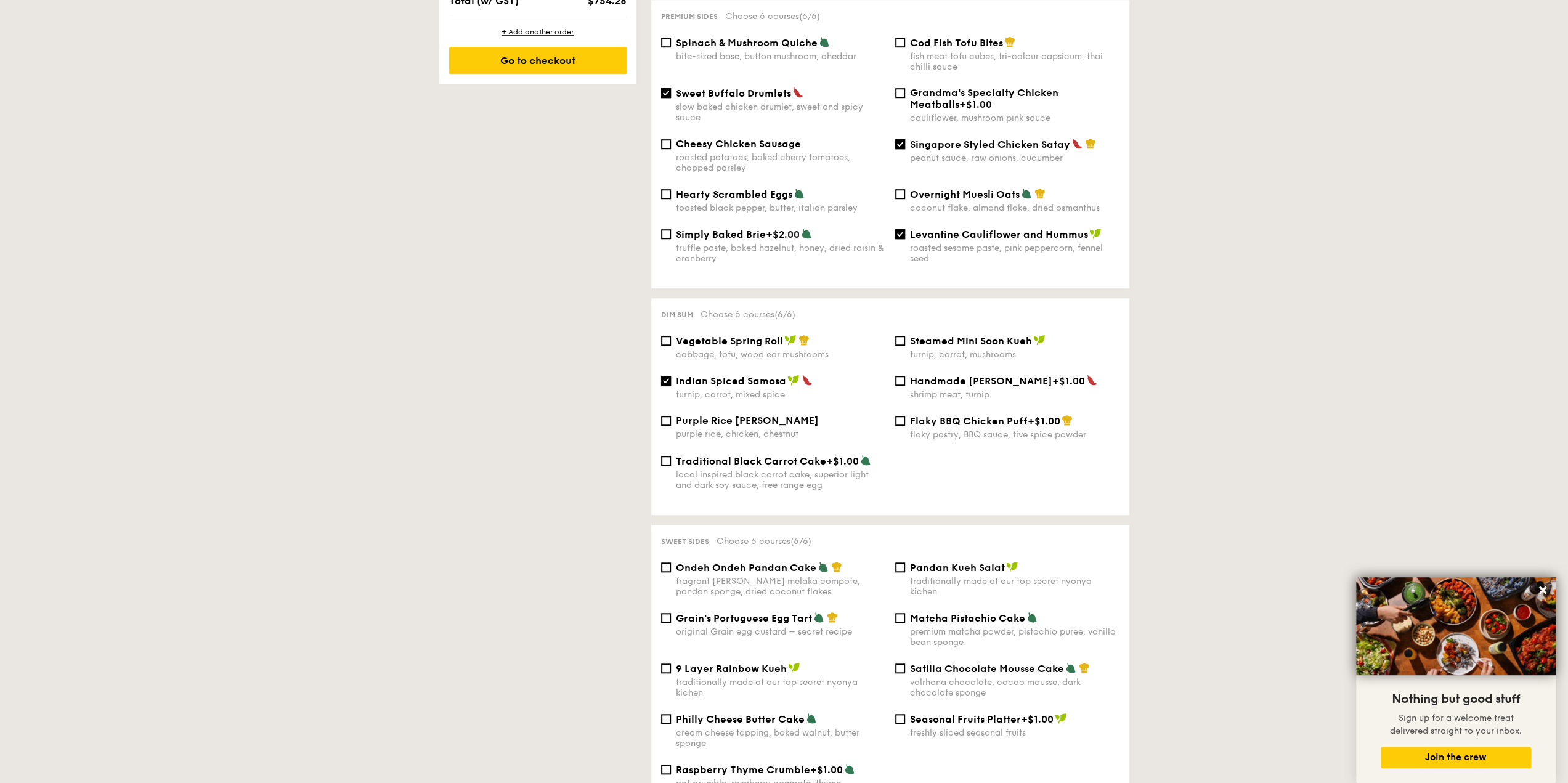
scroll to position [800, 0]
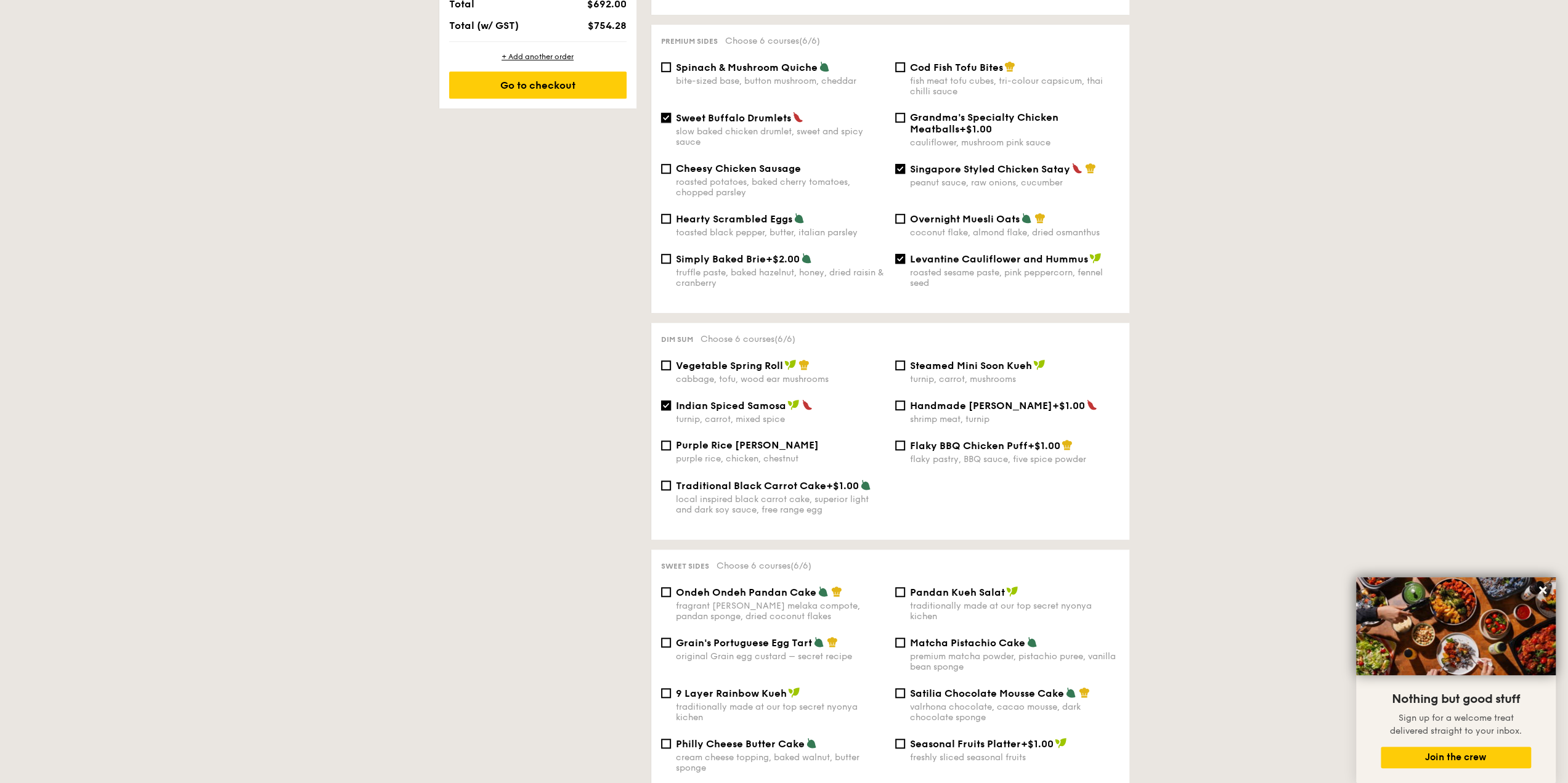
click at [670, 114] on input "Sweet Buffalo Drumlets slow baked chicken drumlet, sweet and spicy sauce" at bounding box center [666, 117] width 10 height 10
checkbox input "false"
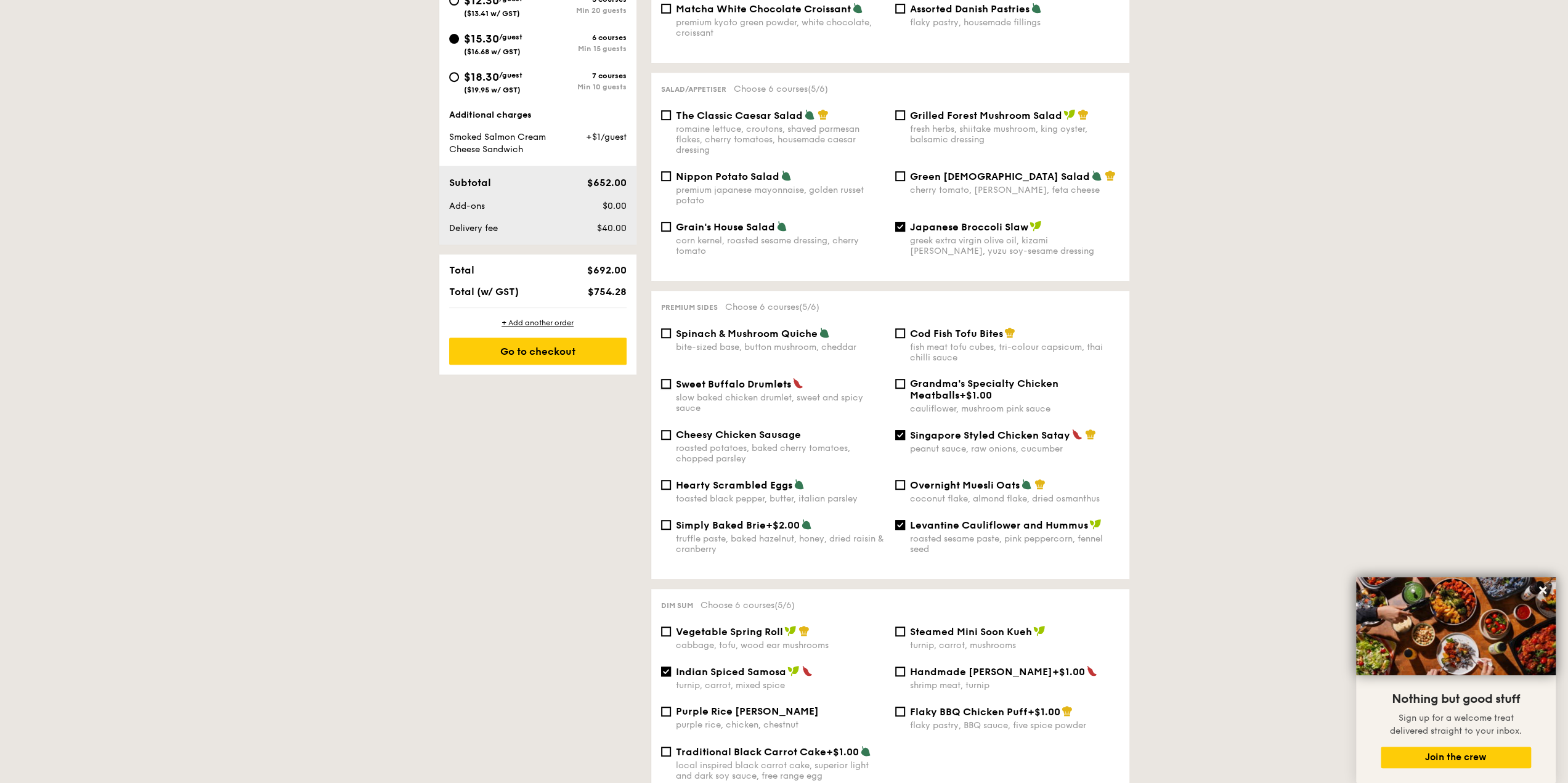
scroll to position [554, 0]
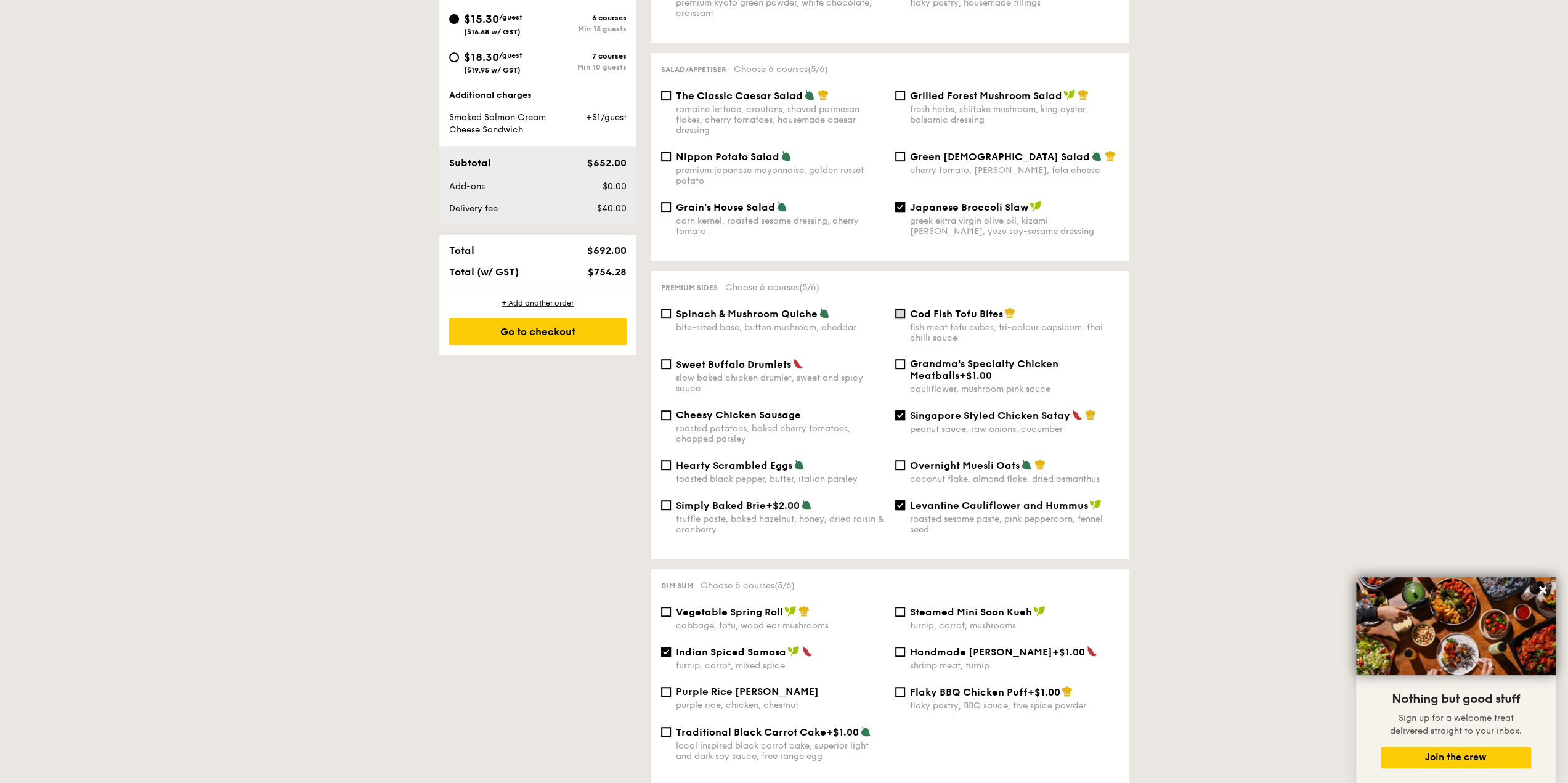
click at [899, 308] on input "Cod Fish Tofu Bites fish meat tofu cubes, tri-colour capsicum, thai chilli sauce" at bounding box center [900, 313] width 10 height 10
checkbox input "true"
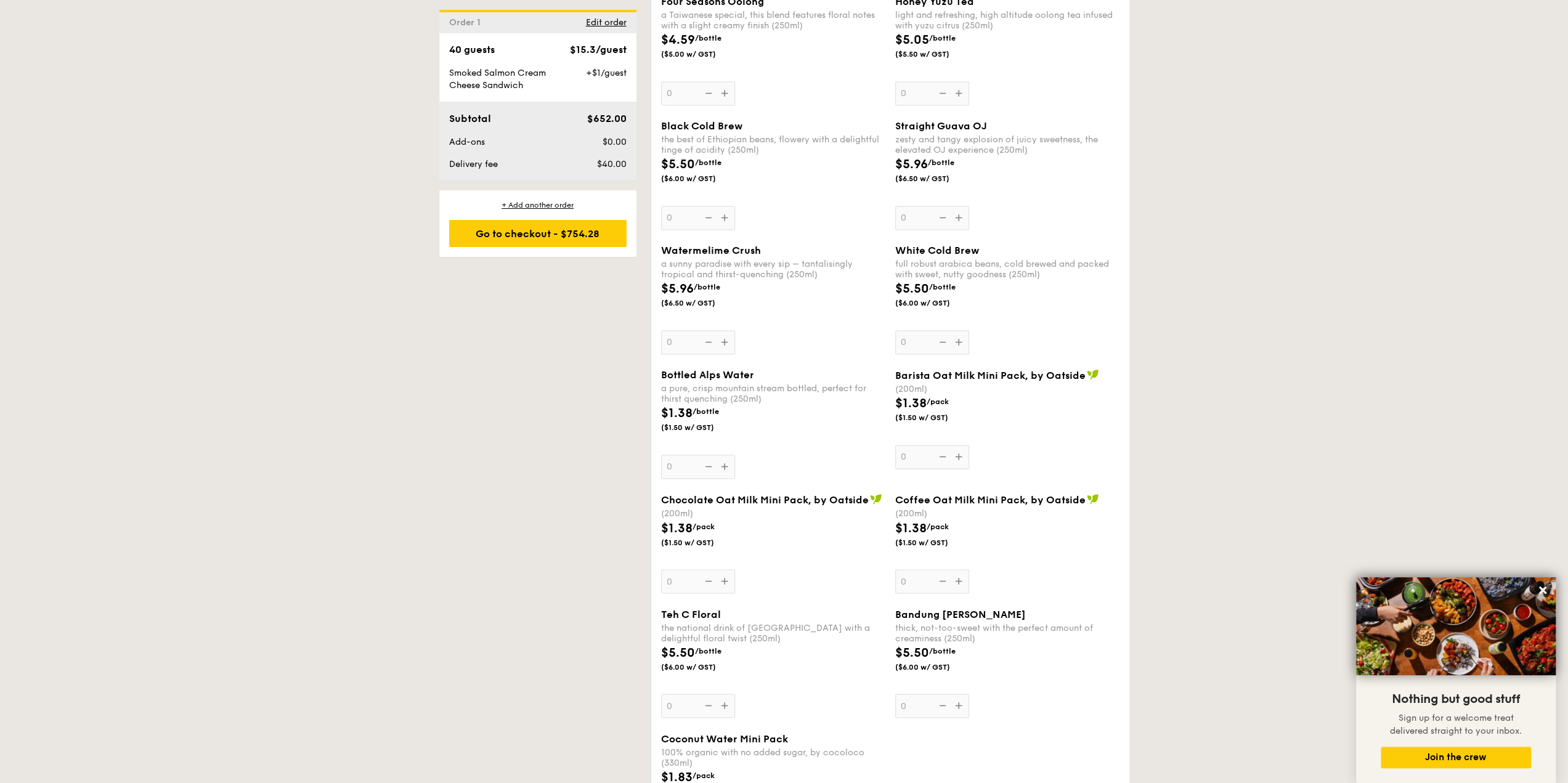
scroll to position [1830, 0]
click at [514, 237] on div "Go to checkout - $754.28" at bounding box center [538, 233] width 177 height 27
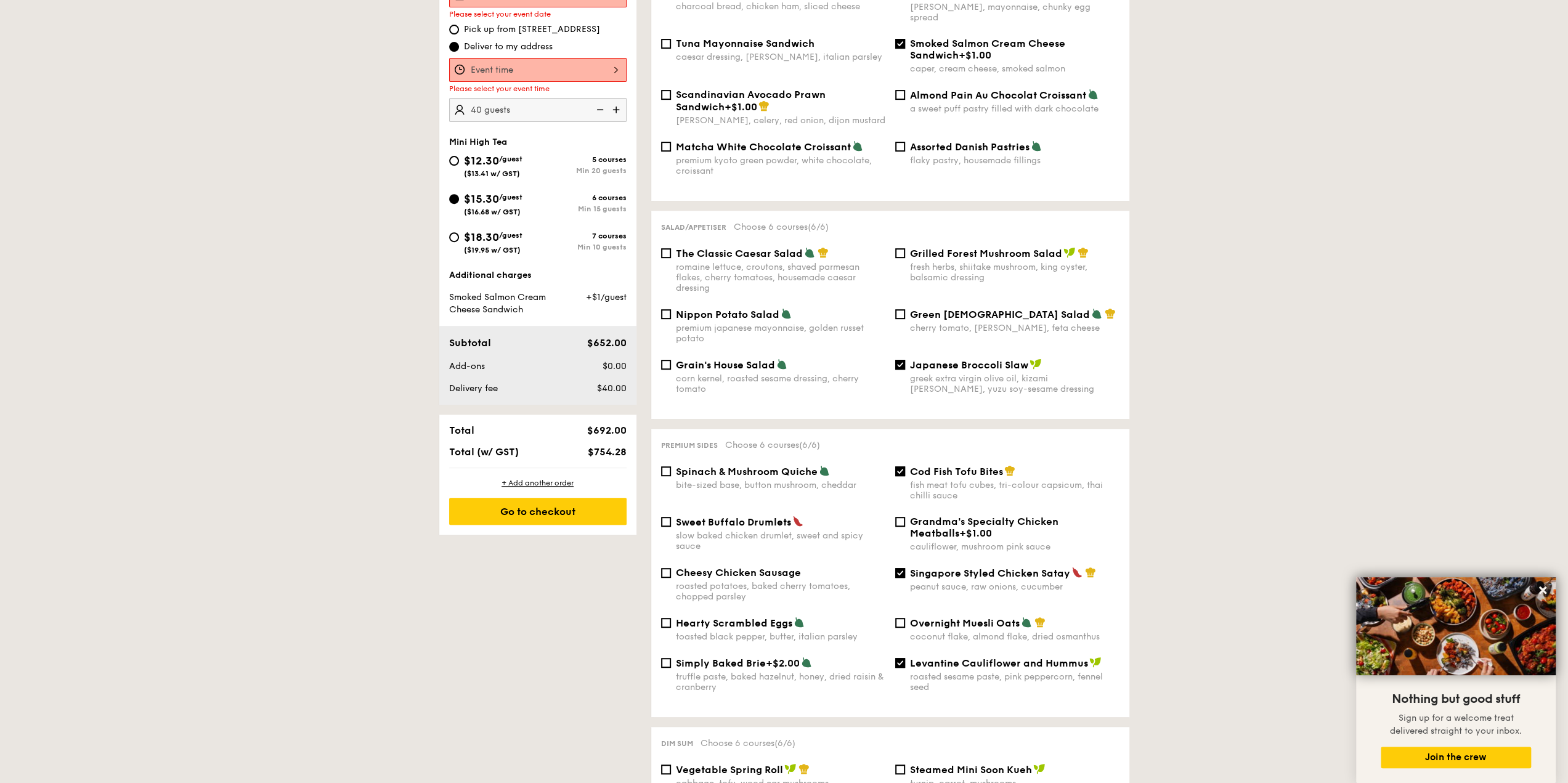
scroll to position [329, 0]
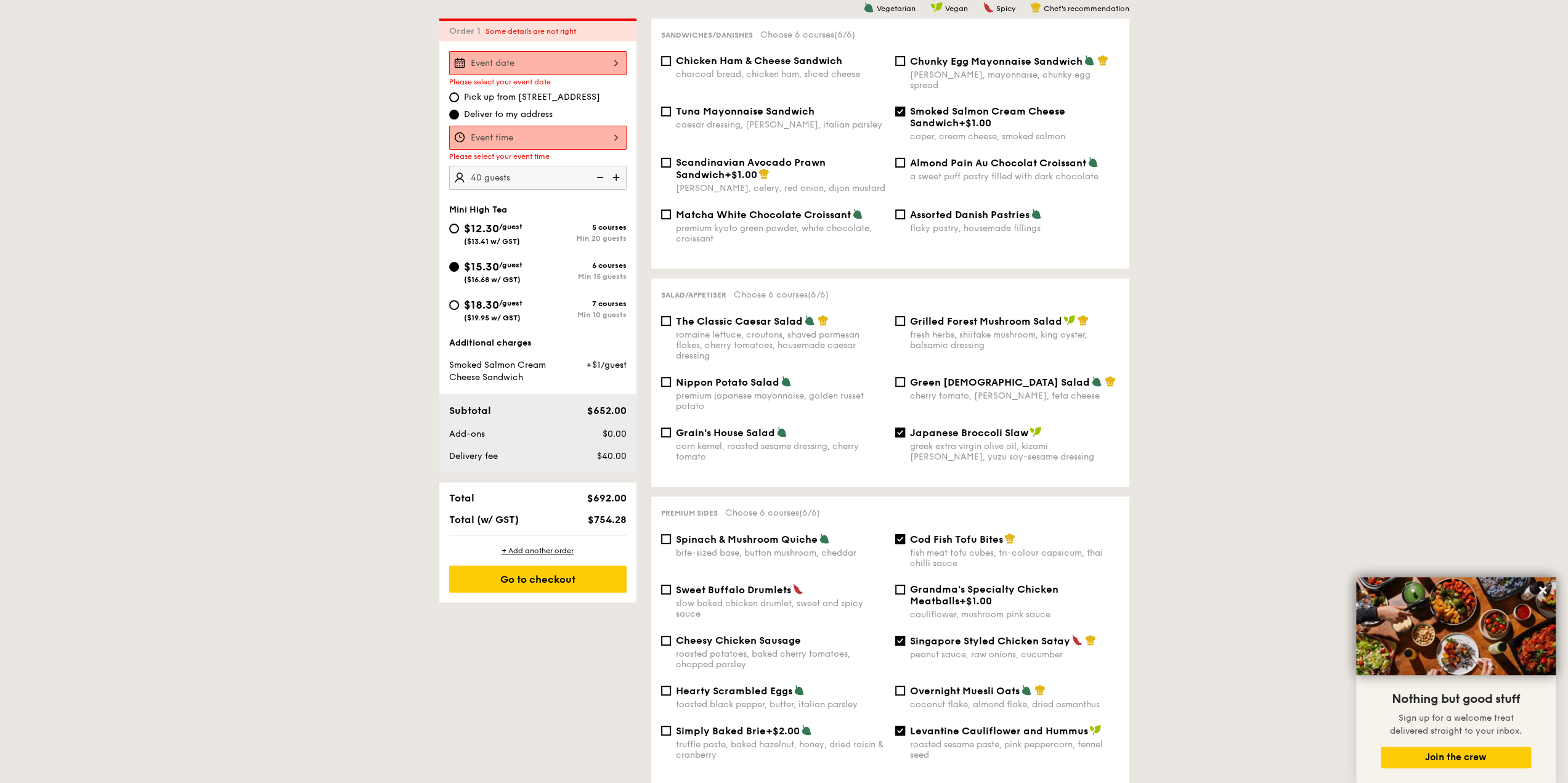
click at [567, 64] on div at bounding box center [538, 63] width 177 height 24
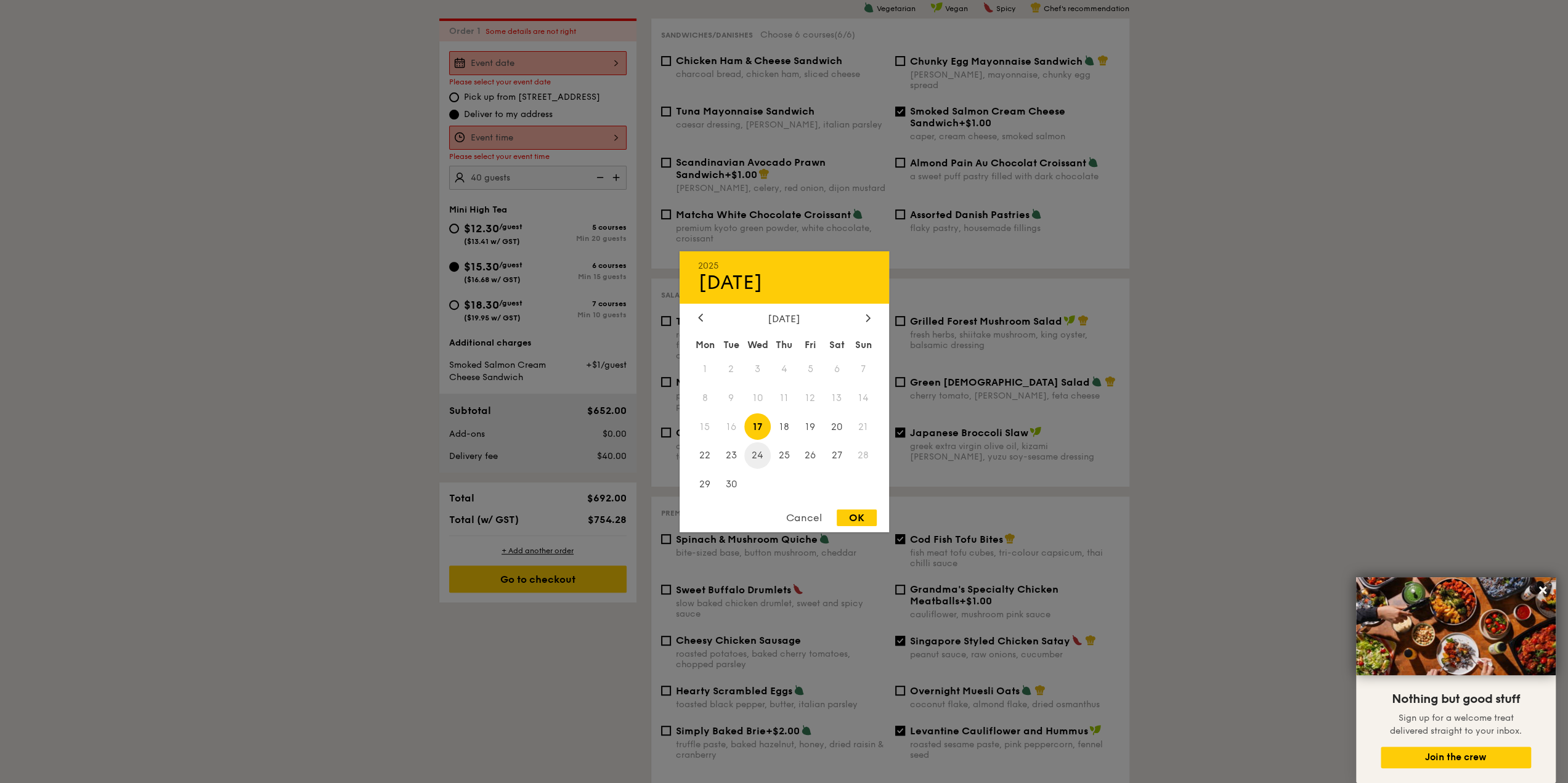
click at [760, 454] on span "24" at bounding box center [757, 455] width 26 height 26
click at [732, 458] on span "23" at bounding box center [731, 455] width 26 height 26
click at [858, 516] on div "OK" at bounding box center [856, 518] width 40 height 17
type input "[DATE]"
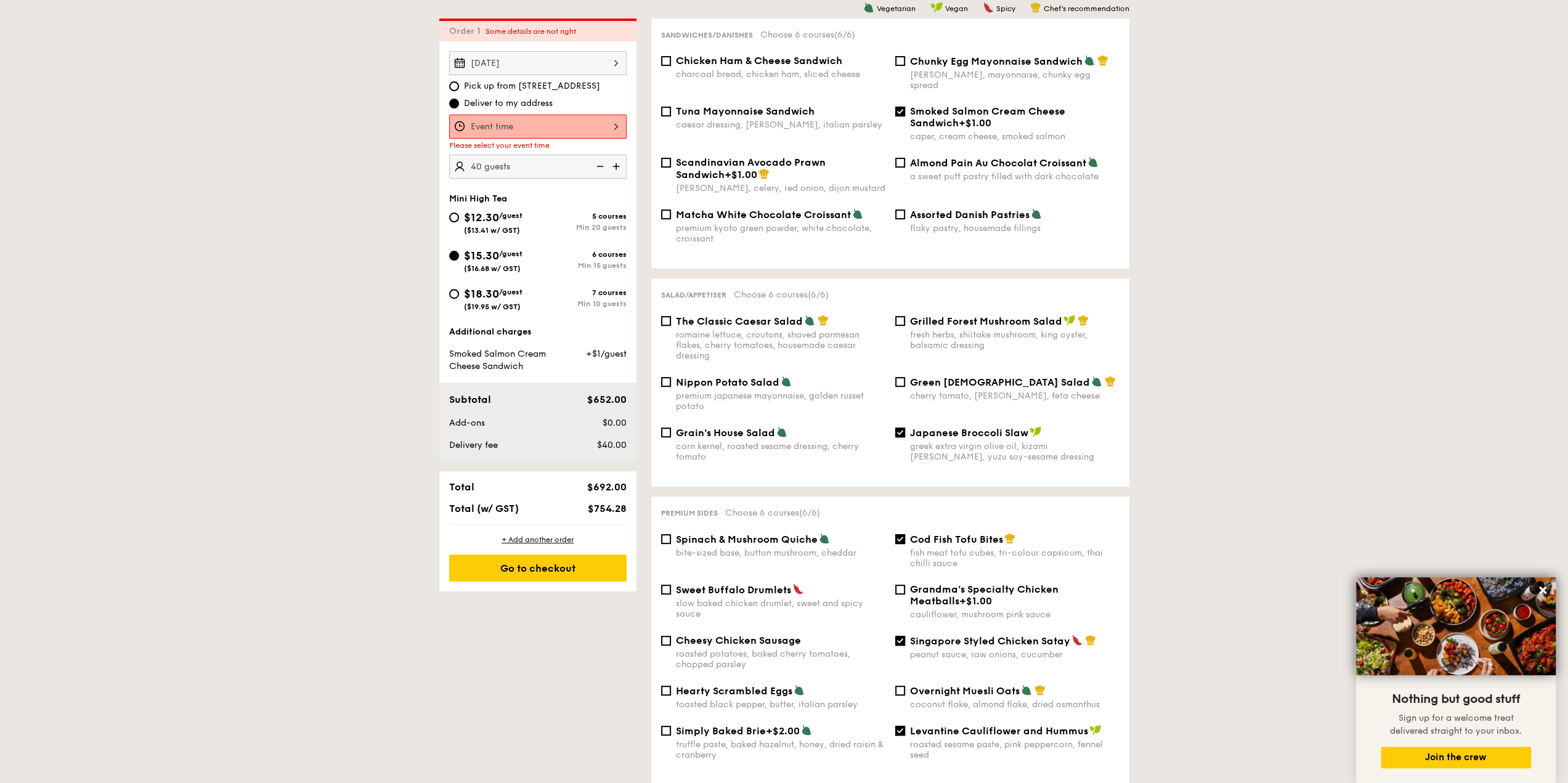
click at [553, 127] on div at bounding box center [538, 126] width 177 height 24
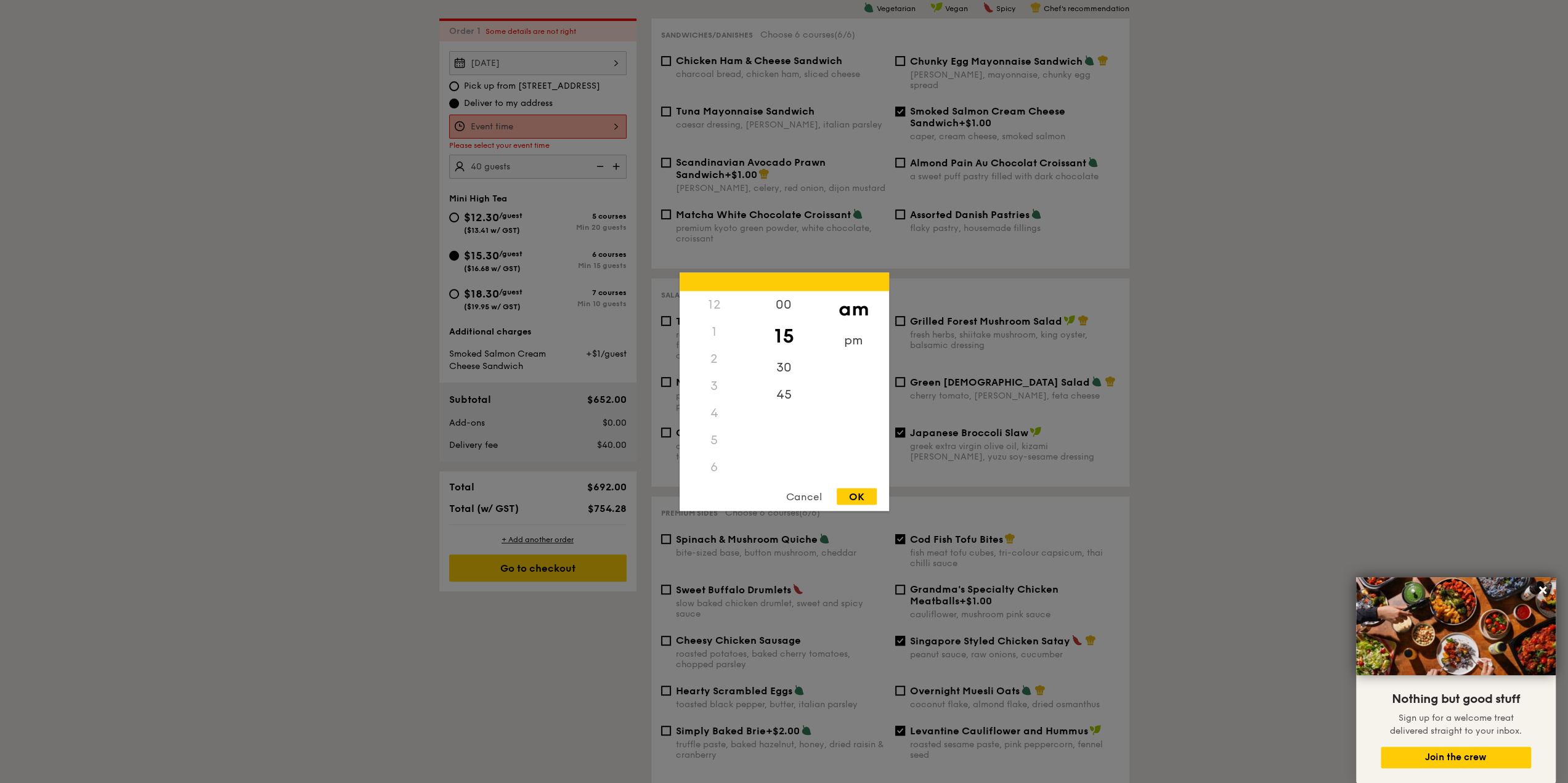
scroll to position [145, 0]
drag, startPoint x: 720, startPoint y: 448, endPoint x: 707, endPoint y: 416, distance: 34.5
click at [707, 419] on div "12 1 2 3 4 5 6 7 8 9 10 11" at bounding box center [714, 385] width 69 height 188
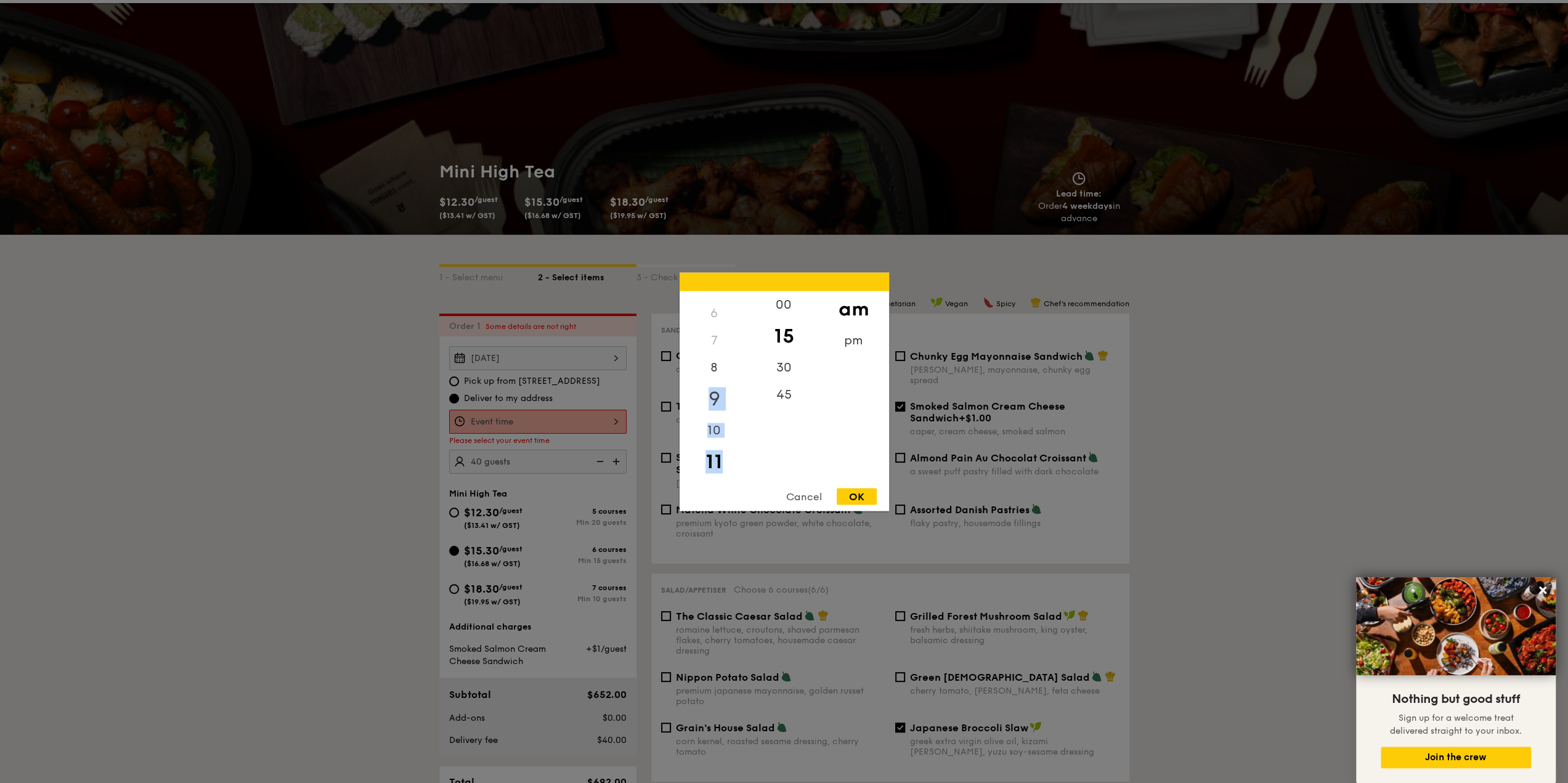
scroll to position [21, 0]
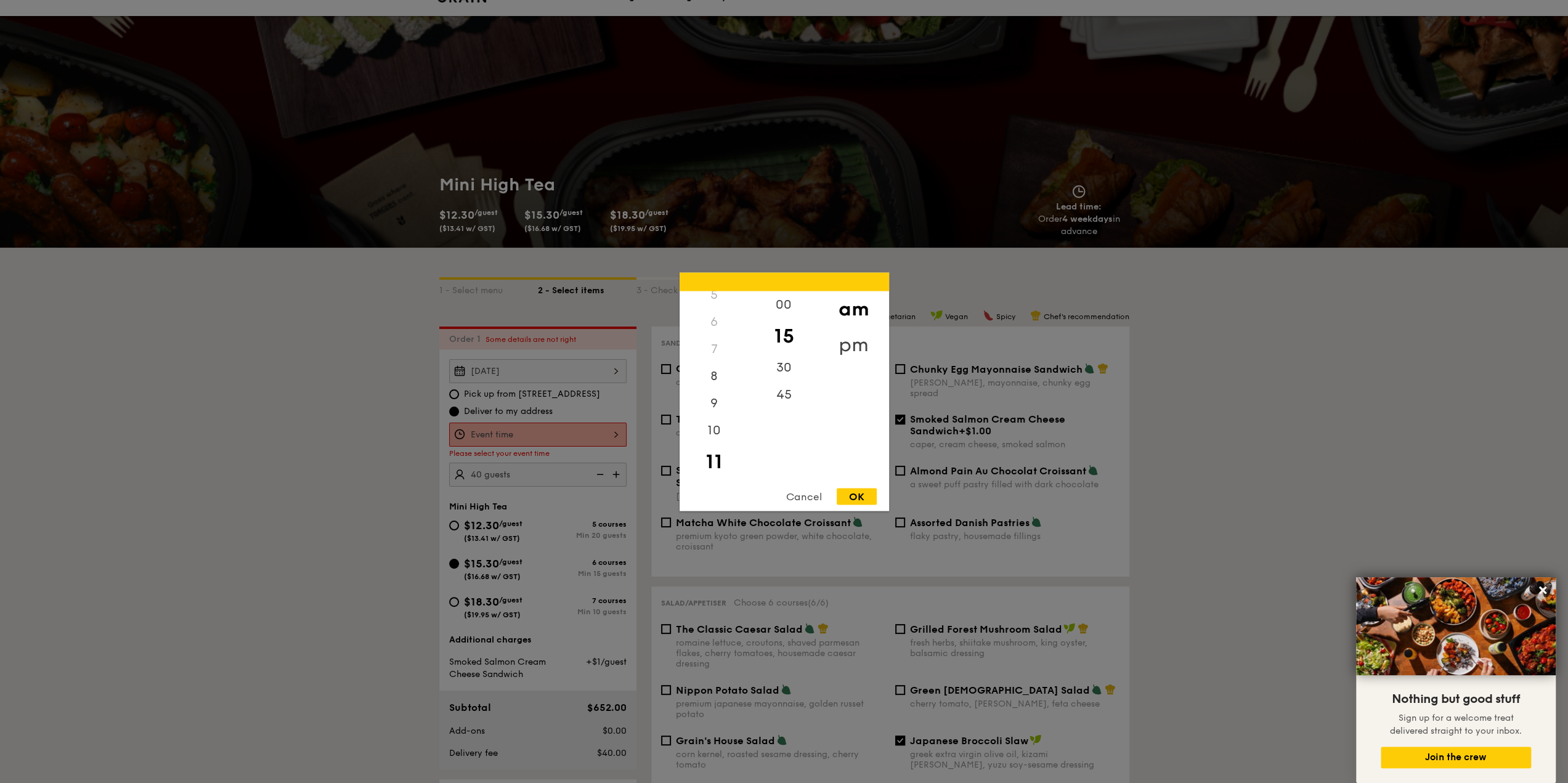
click at [852, 342] on div "pm" at bounding box center [853, 344] width 69 height 36
click at [711, 353] on div "4" at bounding box center [714, 355] width 69 height 36
click at [785, 373] on div "30" at bounding box center [783, 371] width 69 height 36
click at [853, 492] on div "OK" at bounding box center [856, 496] width 40 height 17
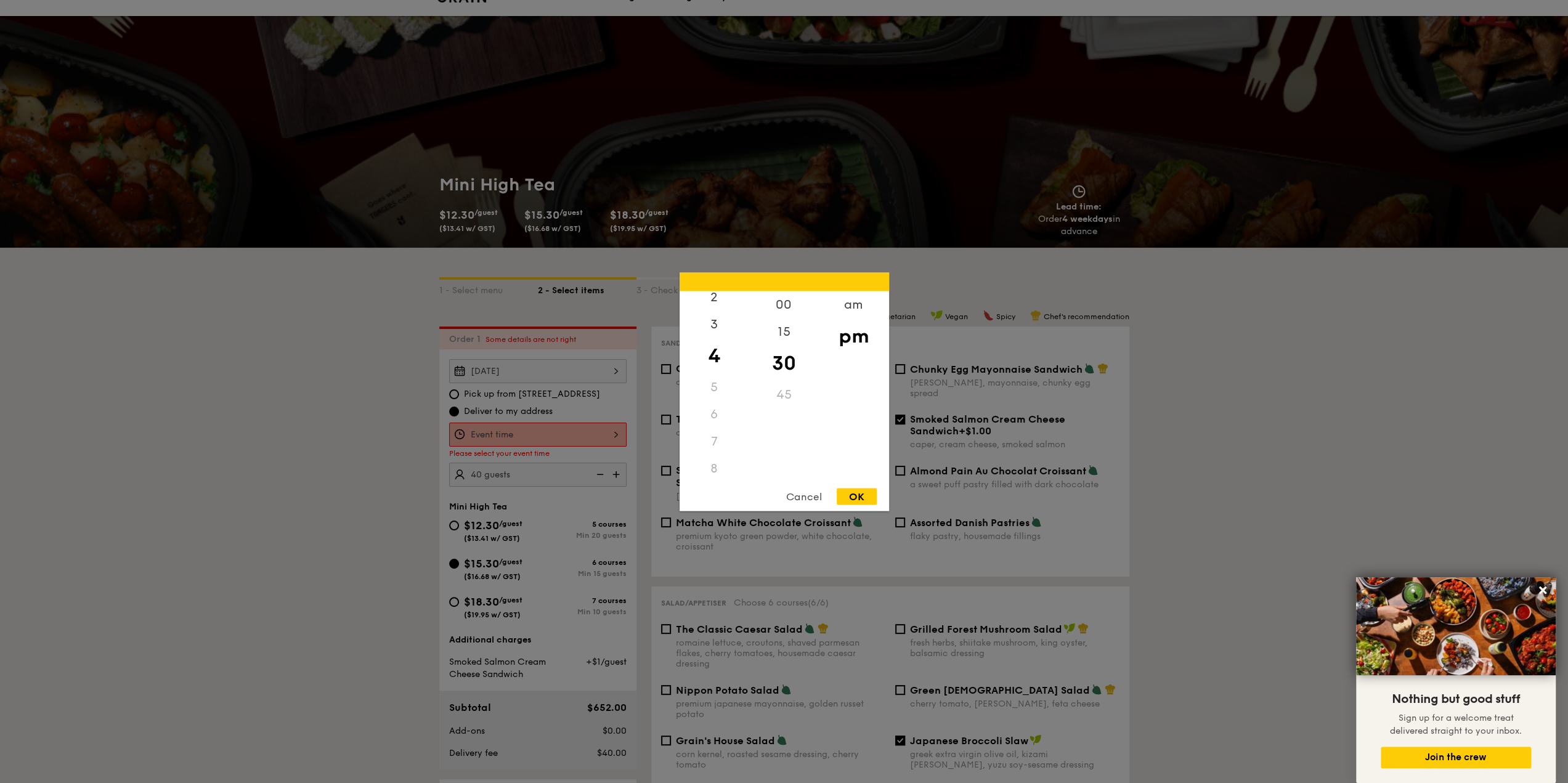
type input "4:30PM"
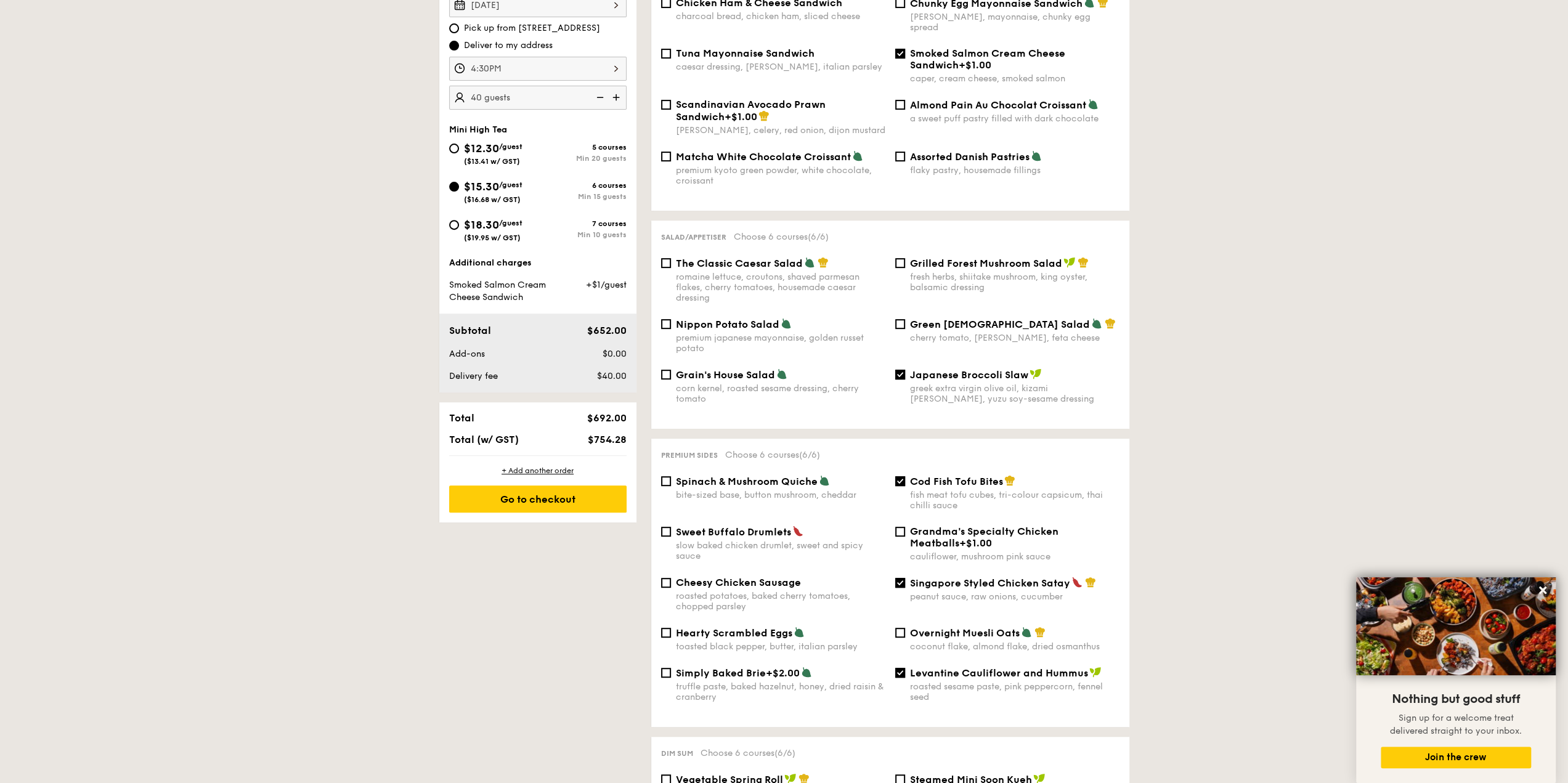
scroll to position [390, 0]
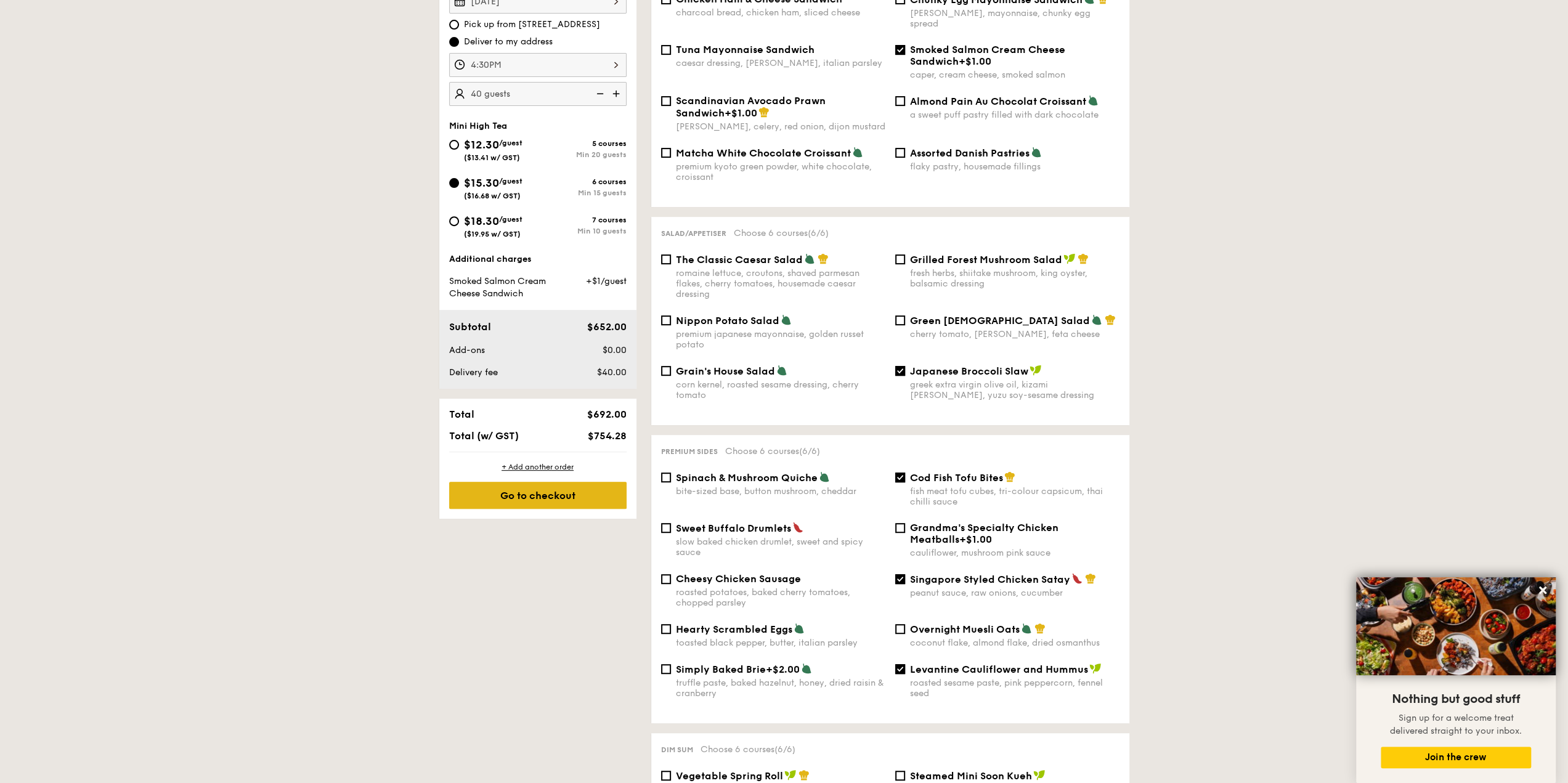
click at [544, 493] on div "Go to checkout" at bounding box center [538, 495] width 177 height 27
